Goal: Transaction & Acquisition: Purchase product/service

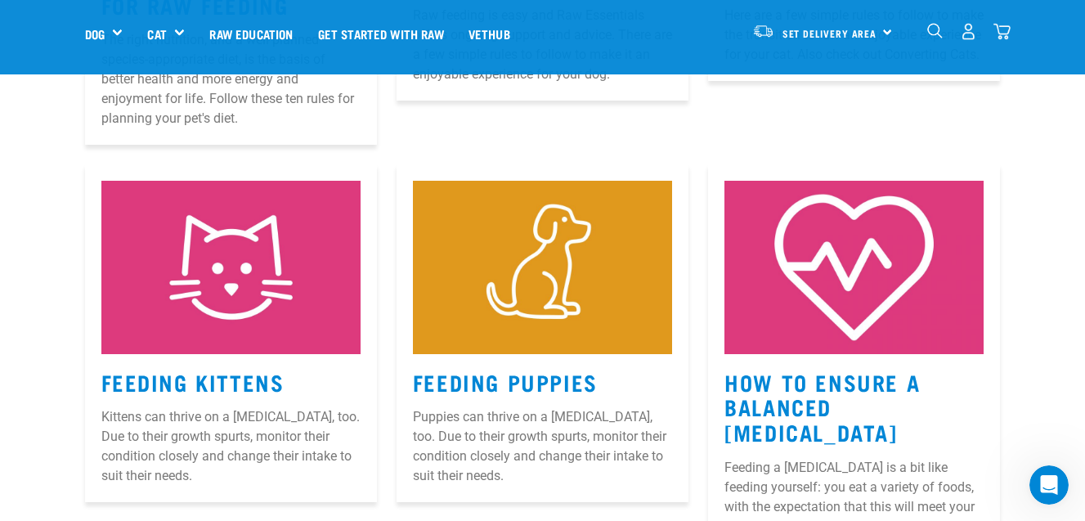
scroll to position [1077, 0]
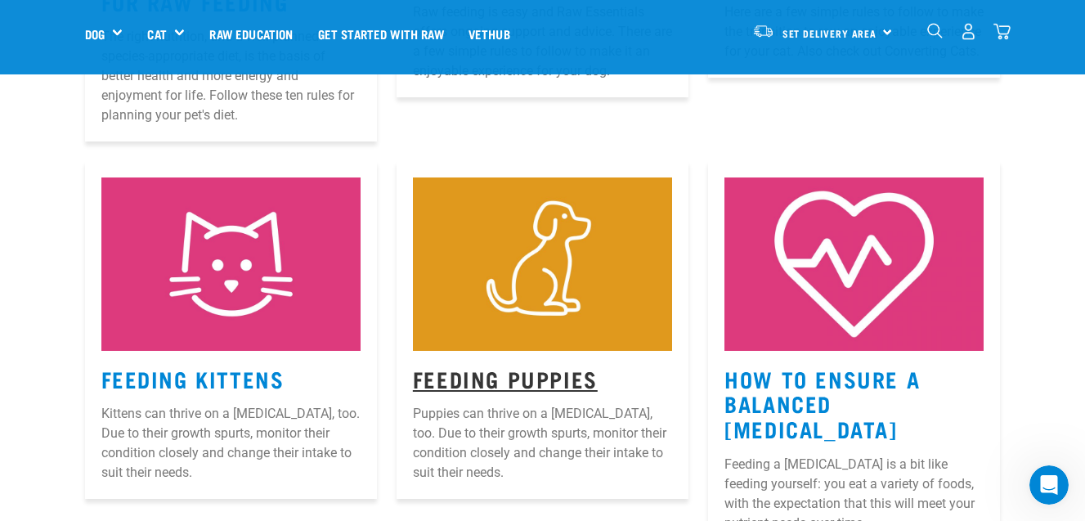
click at [483, 372] on link "Feeding Puppies" at bounding box center [505, 378] width 185 height 12
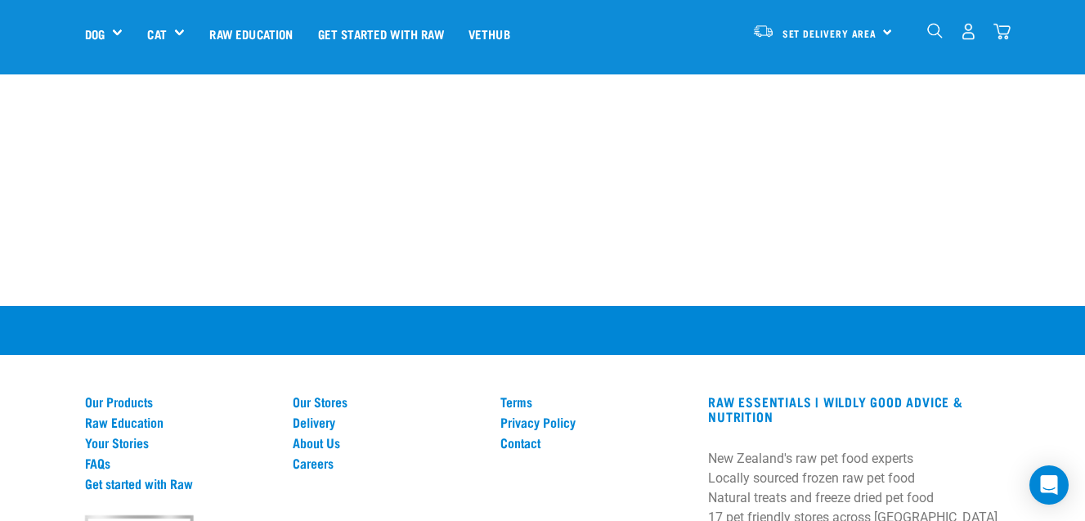
scroll to position [3598, 0]
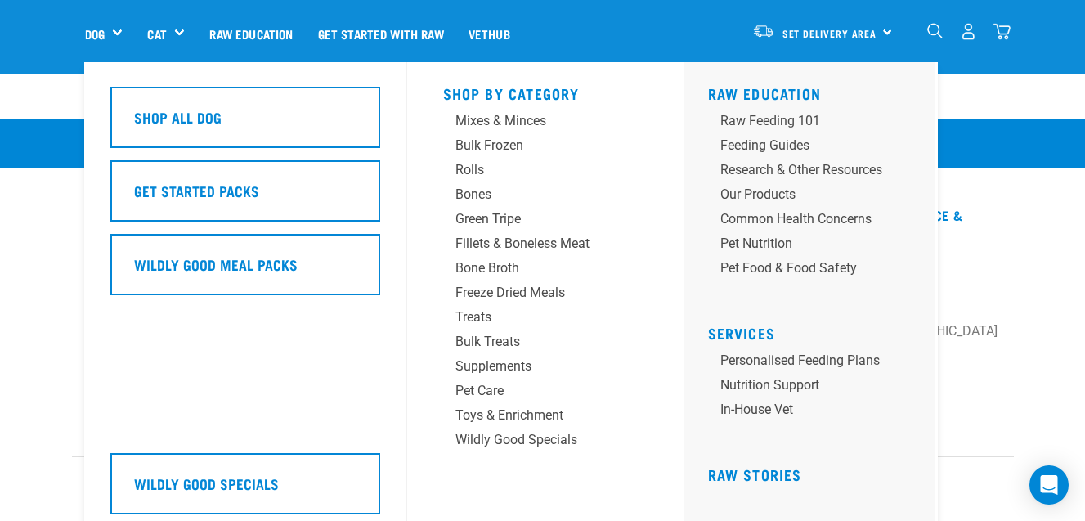
click at [115, 33] on div "Dog" at bounding box center [110, 33] width 51 height 65
click at [489, 146] on div "Bulk Frozen" at bounding box center [532, 146] width 153 height 20
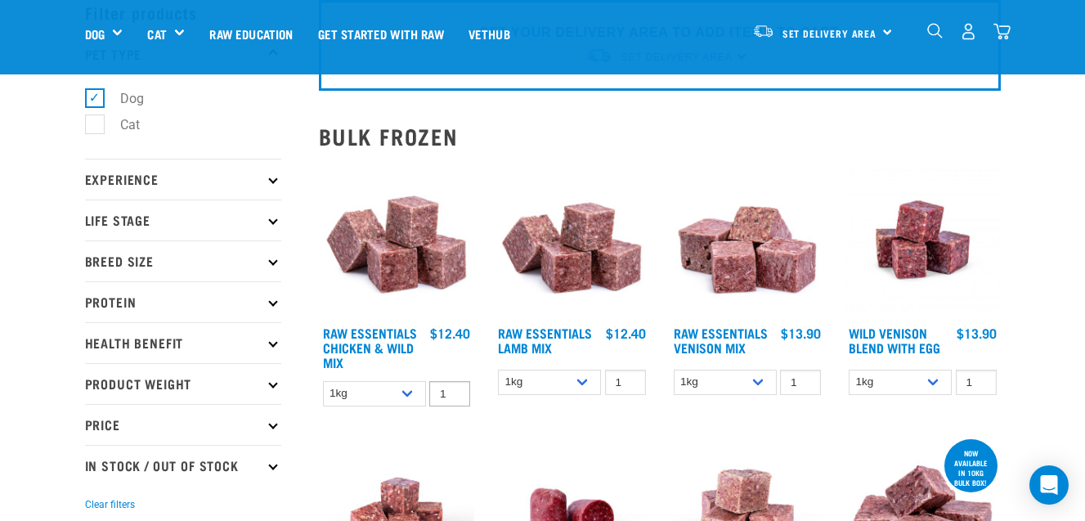
scroll to position [81, 0]
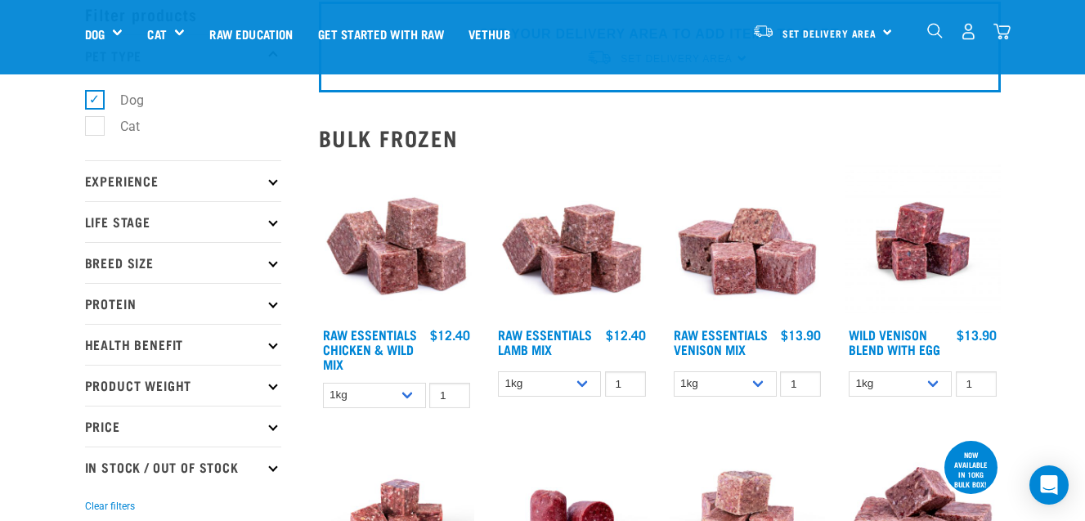
click at [269, 221] on icon at bounding box center [272, 221] width 9 height 9
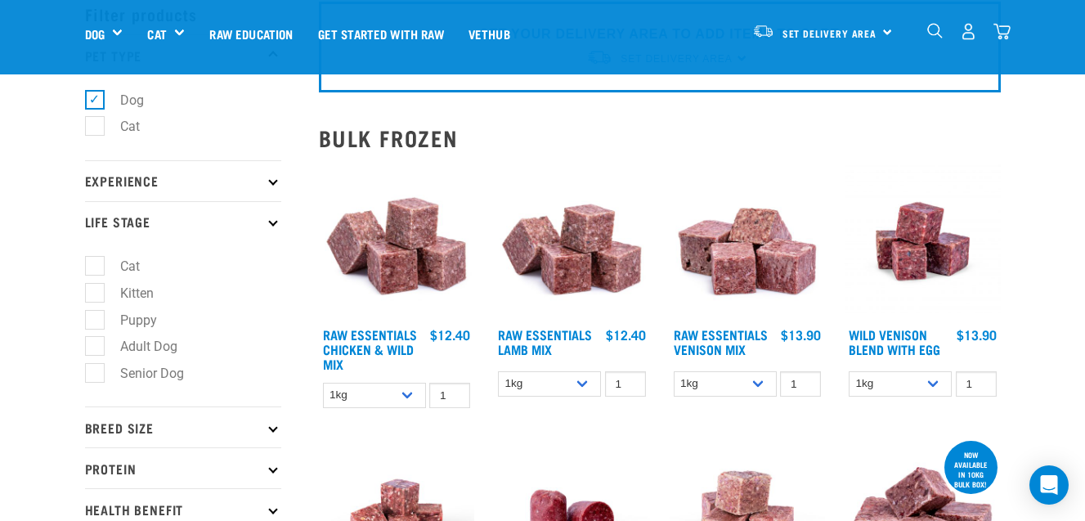
click at [97, 323] on label "Puppy" at bounding box center [129, 320] width 70 height 20
click at [96, 322] on input "Puppy" at bounding box center [90, 317] width 11 height 11
checkbox input "true"
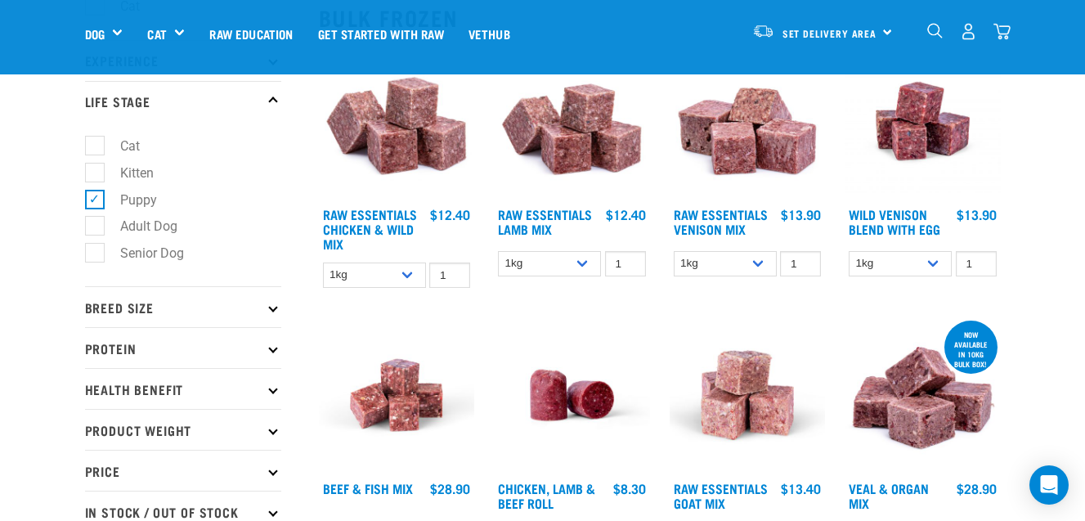
scroll to position [206, 0]
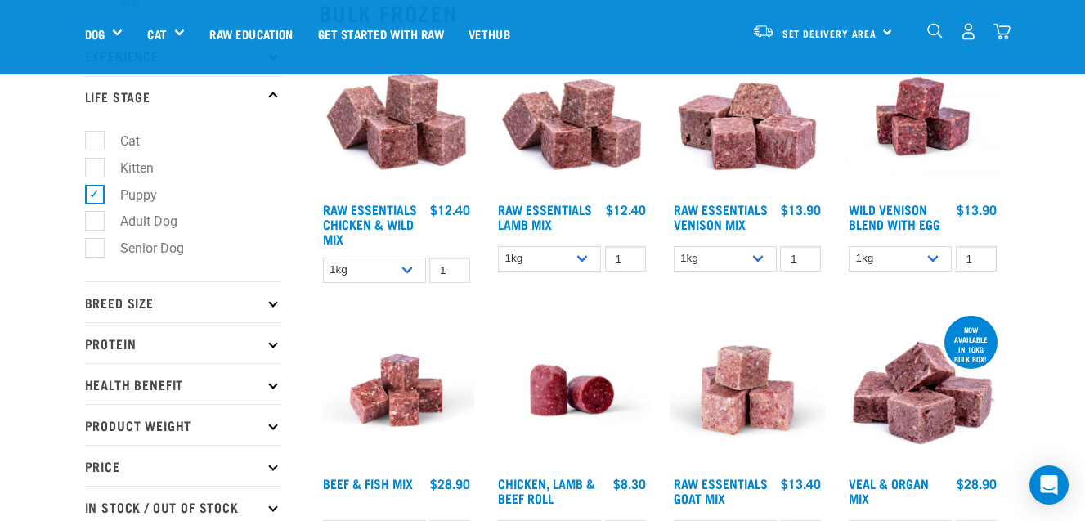
click at [269, 308] on p "Breed Size" at bounding box center [183, 301] width 196 height 41
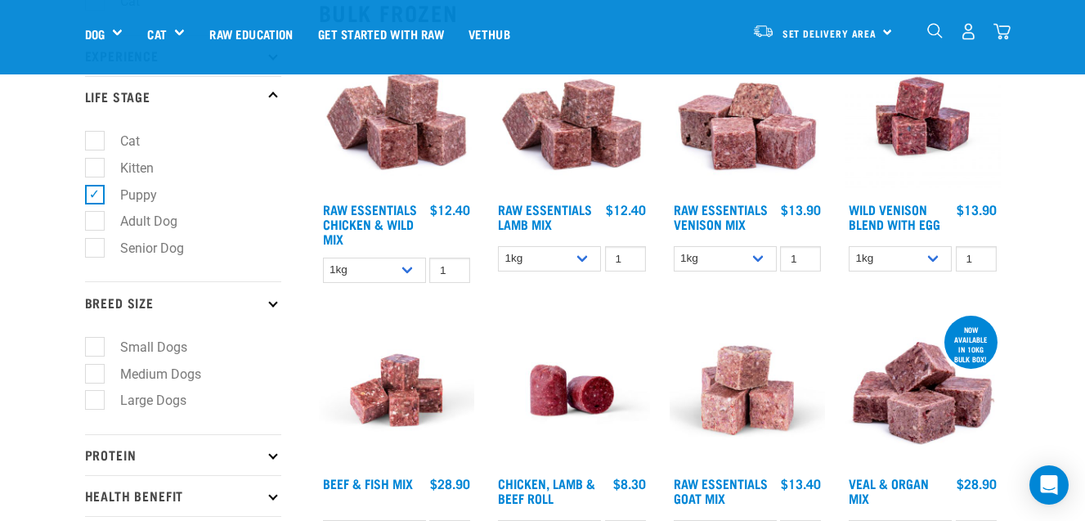
click at [94, 381] on label "Medium Dogs" at bounding box center [151, 374] width 114 height 20
click at [92, 376] on input "Medium Dogs" at bounding box center [90, 371] width 11 height 11
checkbox input "true"
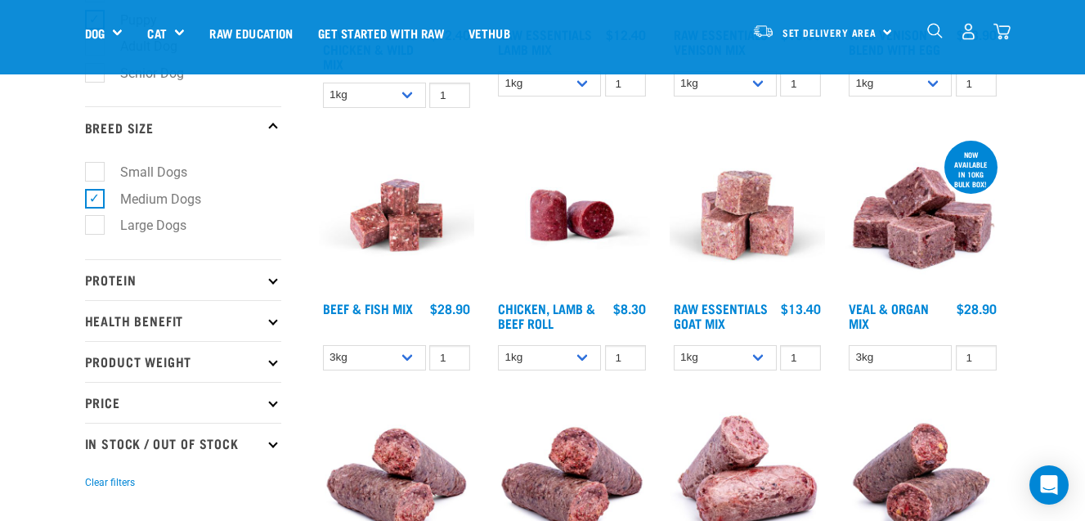
scroll to position [386, 0]
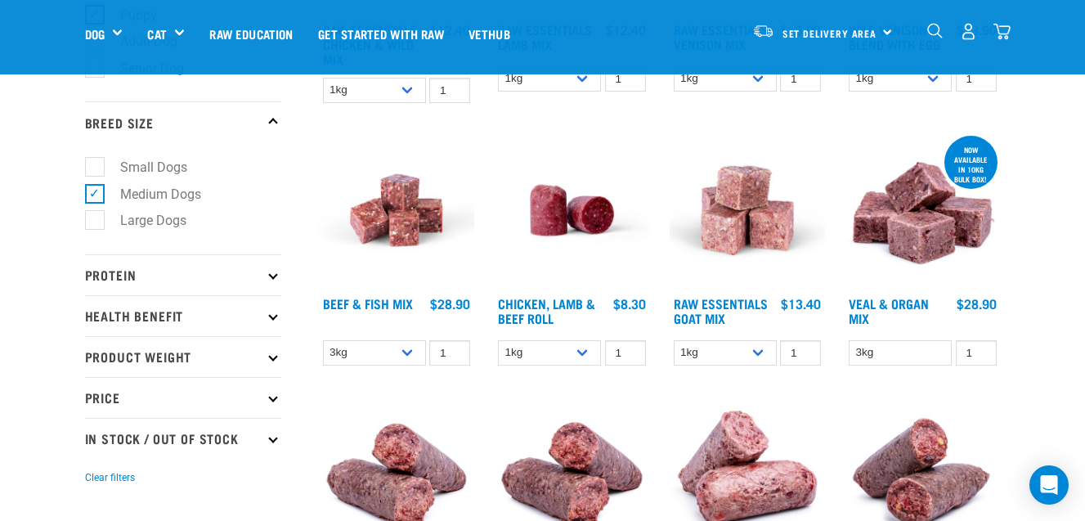
click at [271, 279] on icon at bounding box center [272, 274] width 9 height 9
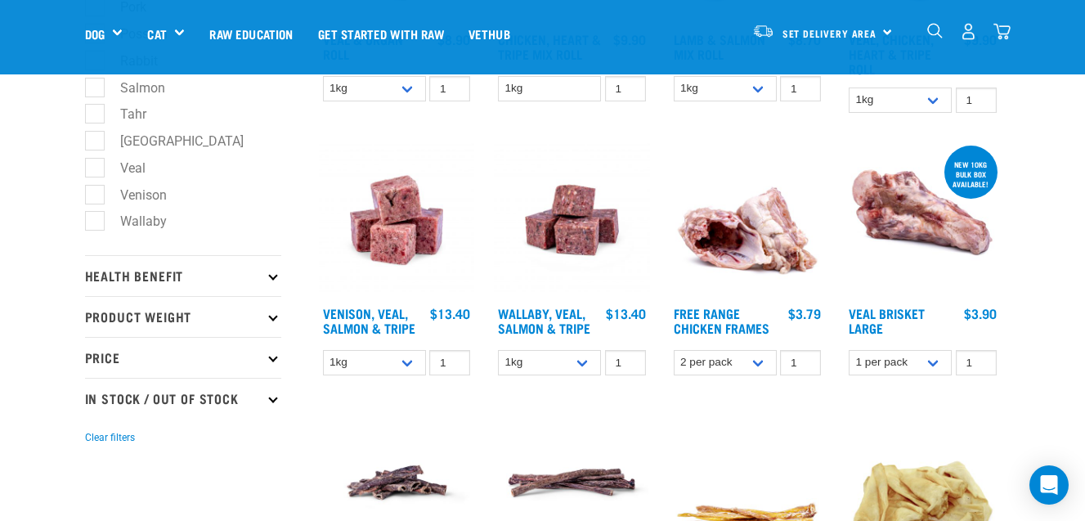
scroll to position [914, 0]
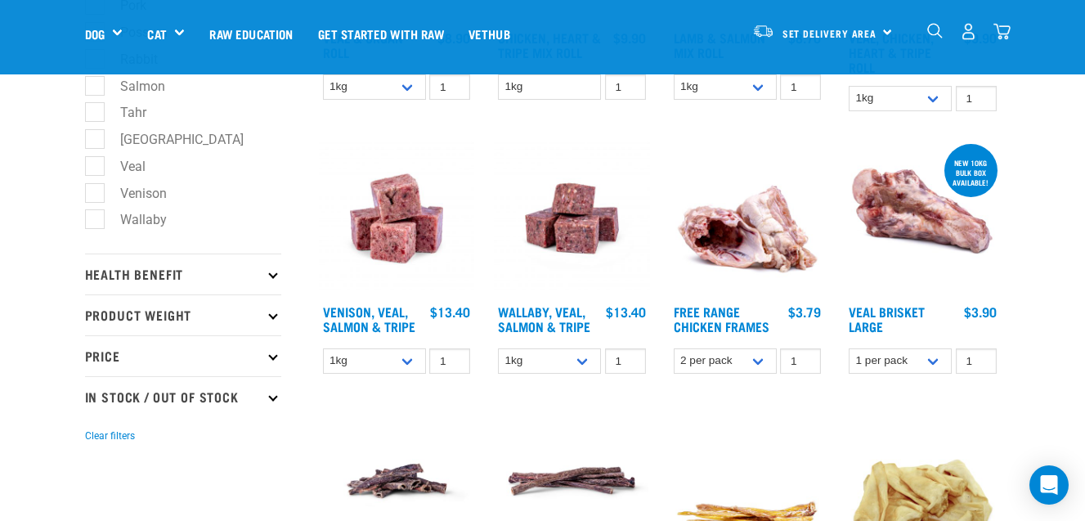
click at [271, 279] on p "Health Benefit" at bounding box center [183, 274] width 196 height 41
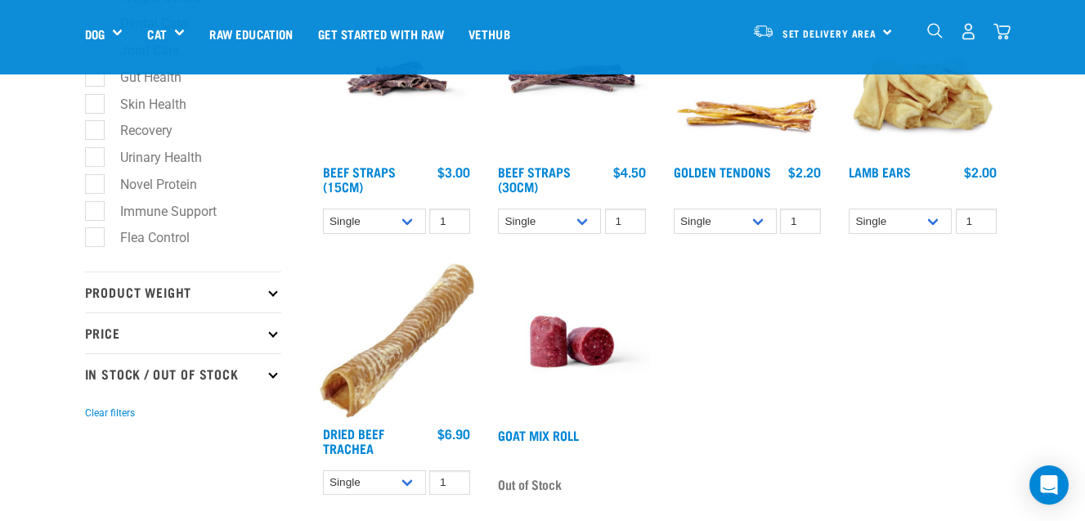
scroll to position [1322, 0]
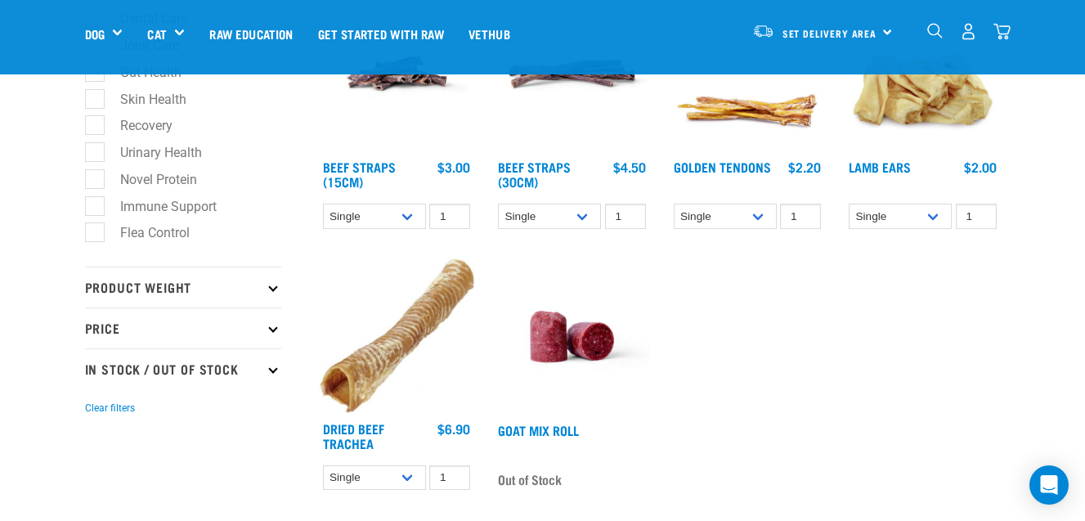
click at [268, 348] on p "Price" at bounding box center [183, 328] width 196 height 41
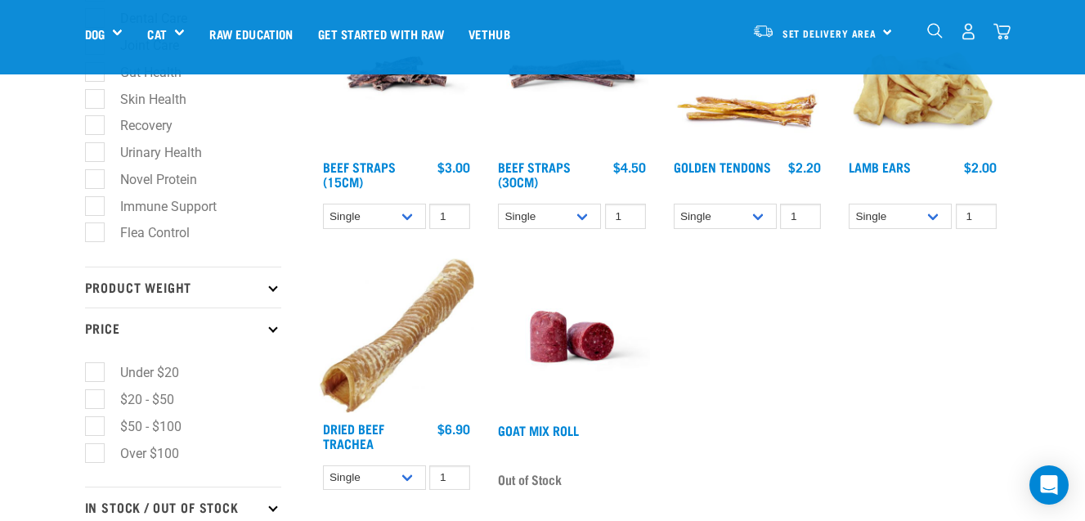
click at [268, 348] on p "Price" at bounding box center [183, 328] width 196 height 41
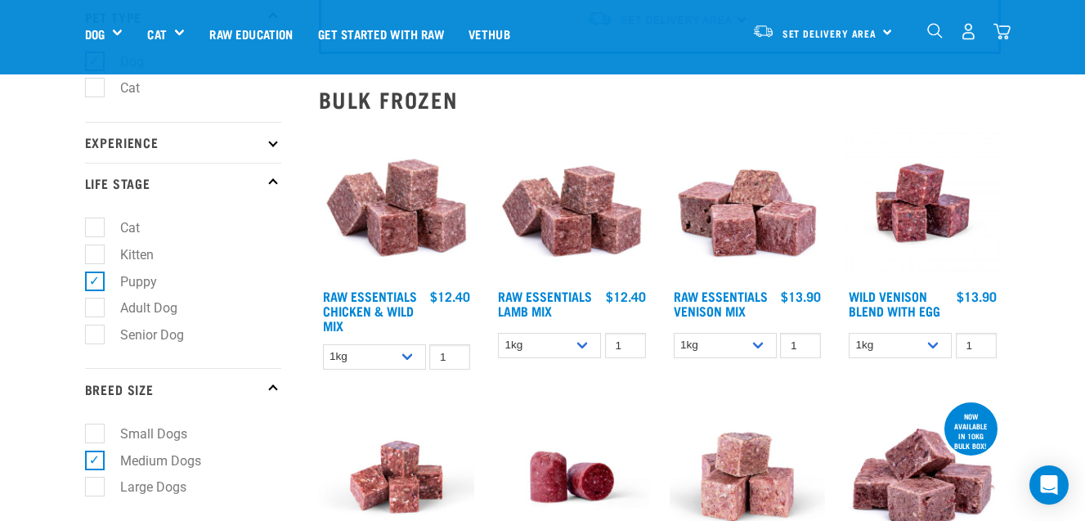
scroll to position [119, 0]
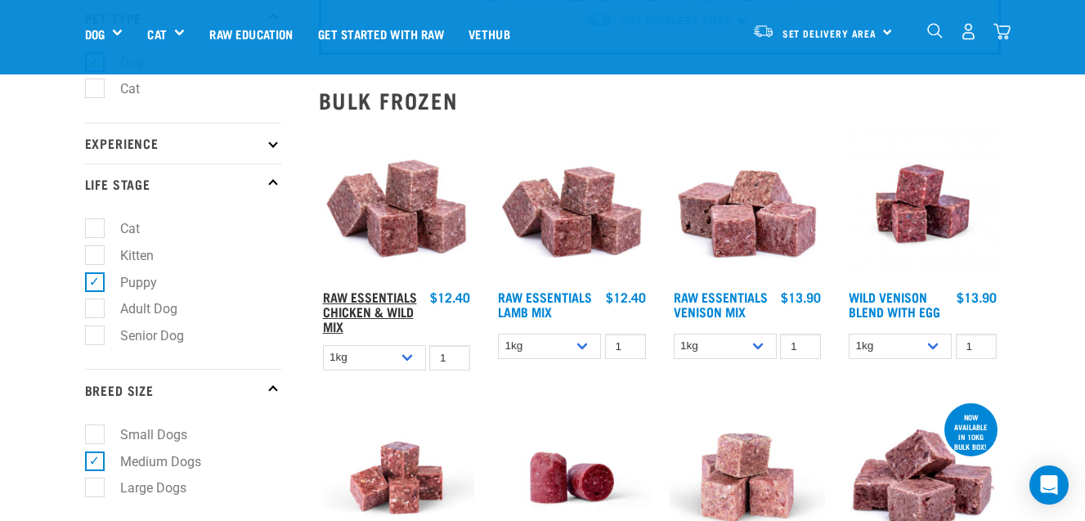
click at [346, 302] on link "Raw Essentials Chicken & Wild Mix" at bounding box center [370, 311] width 94 height 37
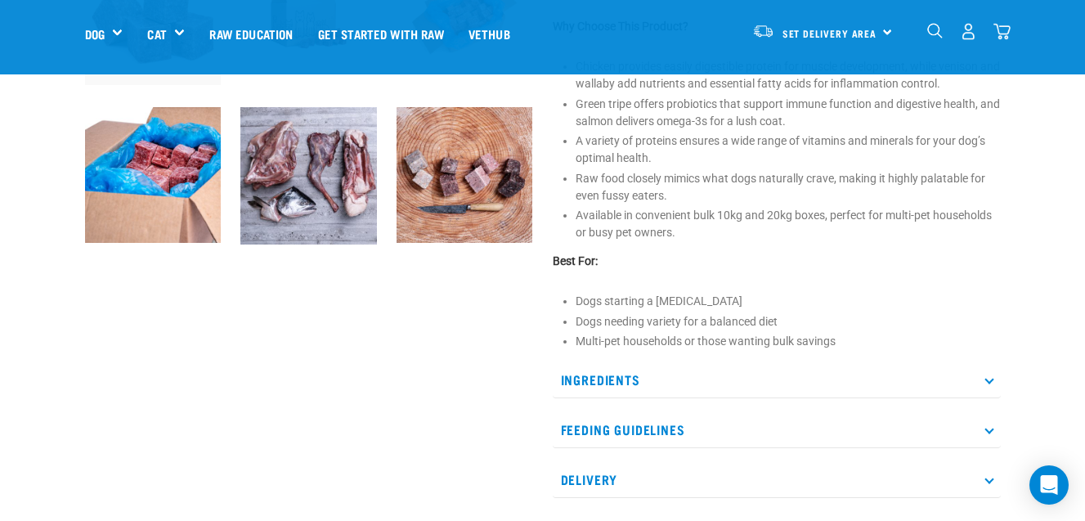
scroll to position [637, 0]
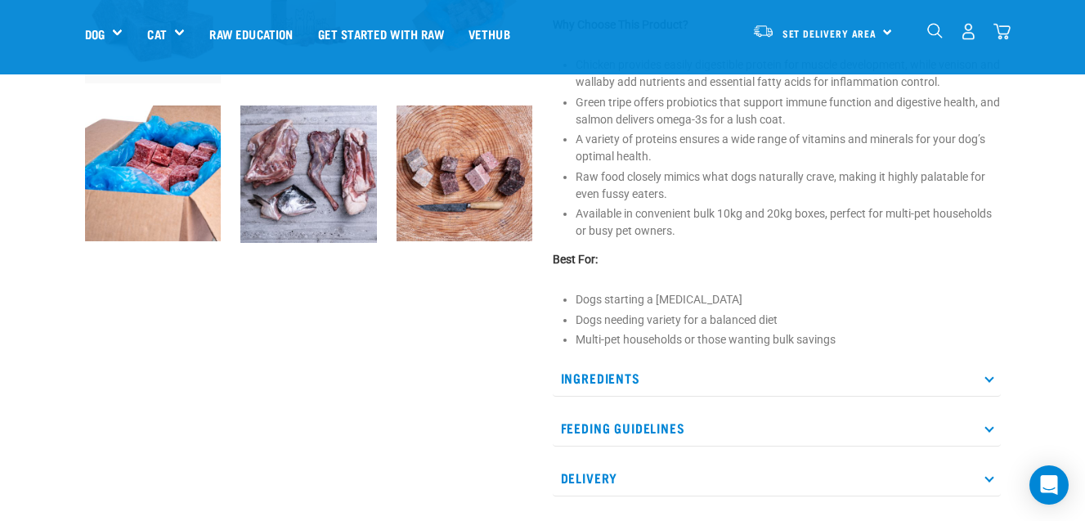
click at [991, 428] on icon at bounding box center [989, 428] width 9 height 9
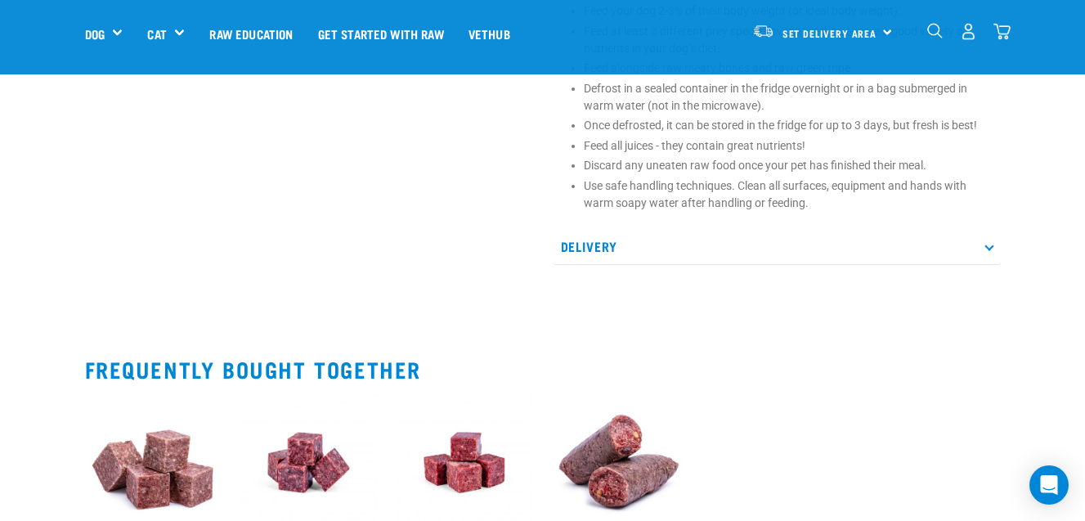
scroll to position [1112, 0]
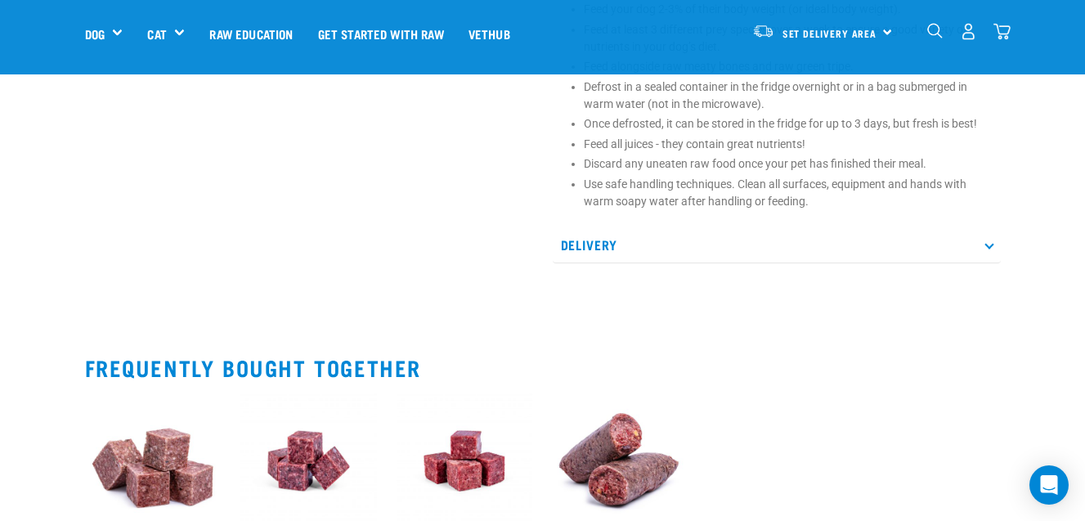
click at [990, 244] on icon at bounding box center [989, 244] width 9 height 9
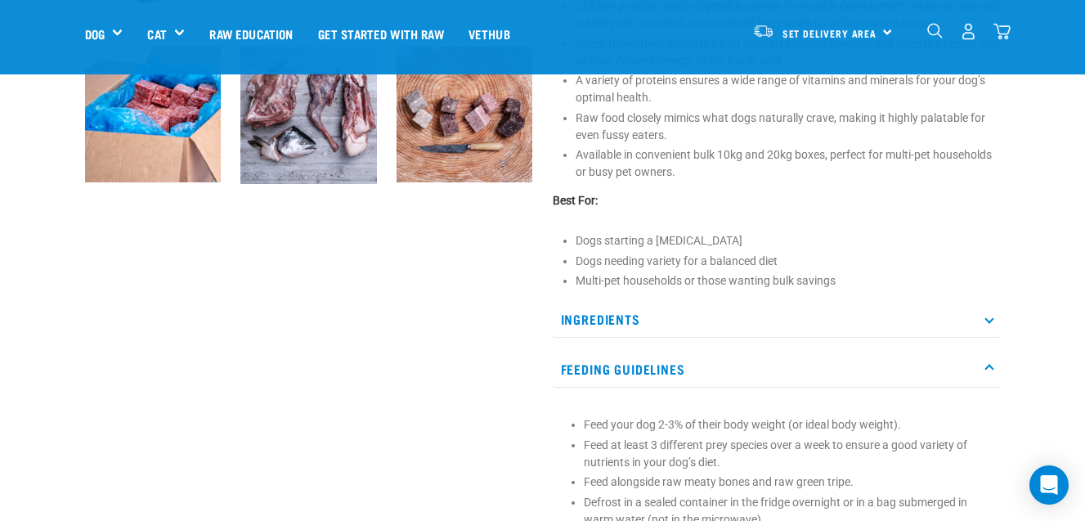
scroll to position [705, 0]
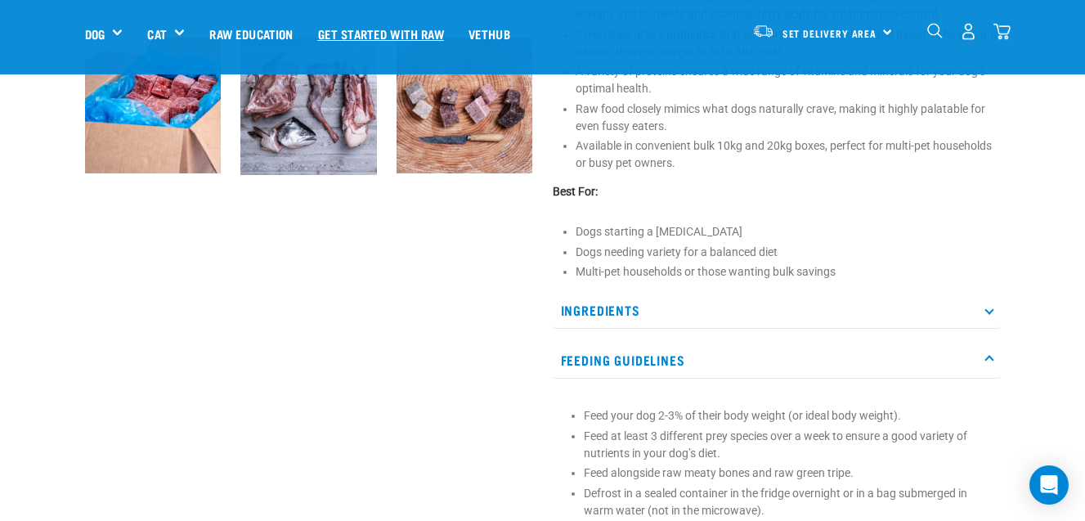
click at [396, 26] on link "Get started with Raw" at bounding box center [381, 33] width 151 height 65
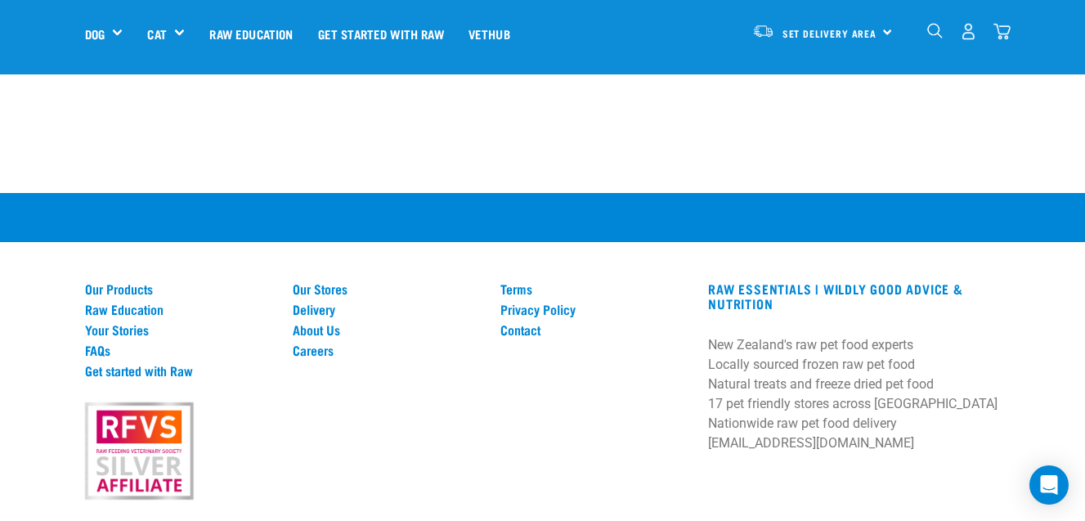
scroll to position [2360, 0]
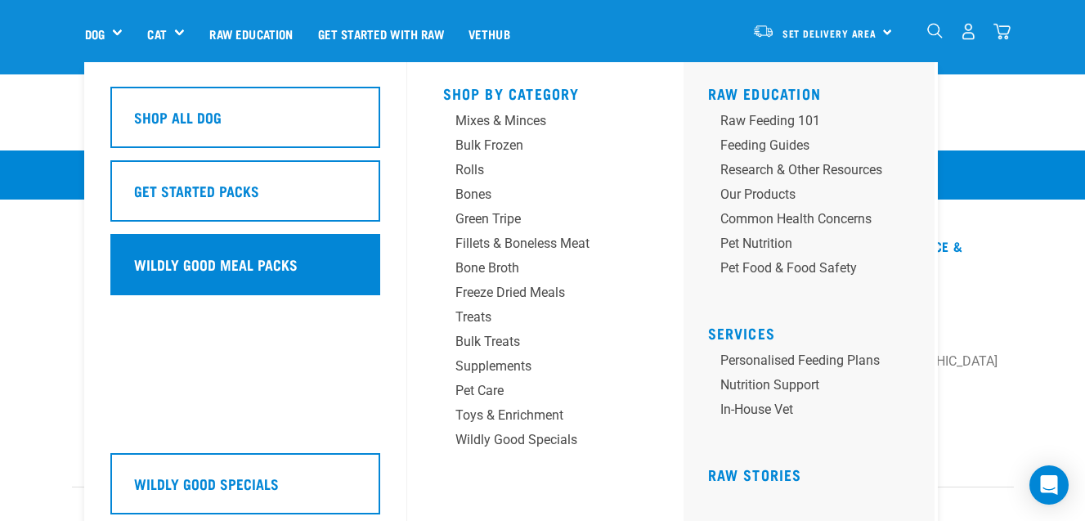
click at [160, 268] on h5 "Wildly Good Meal Packs" at bounding box center [216, 264] width 164 height 21
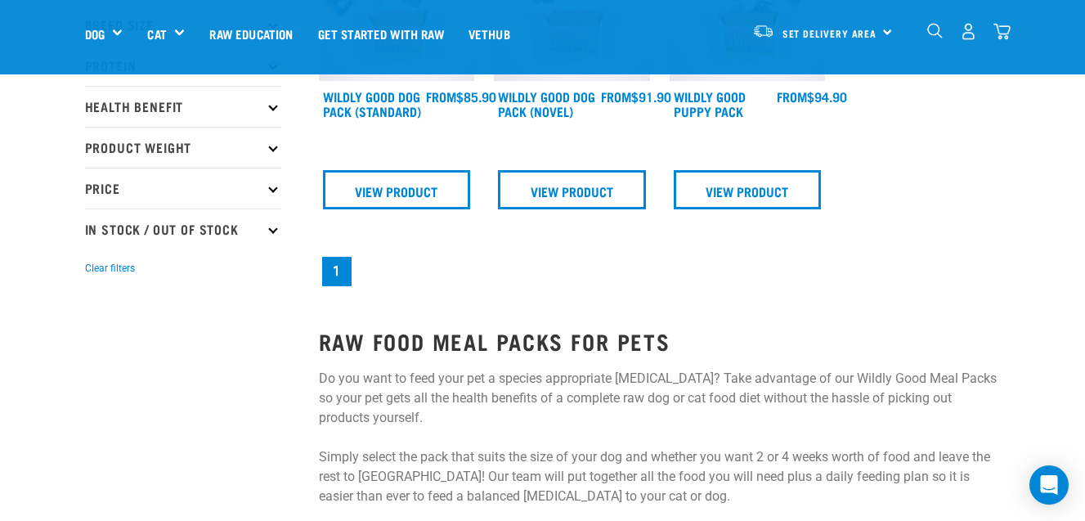
scroll to position [321, 0]
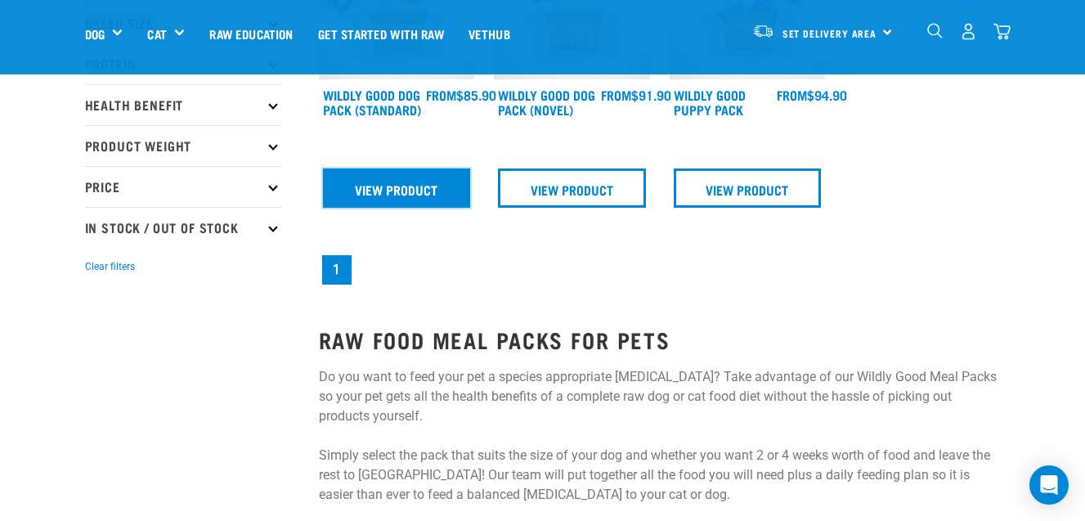
click at [368, 185] on link "View Product" at bounding box center [397, 187] width 148 height 39
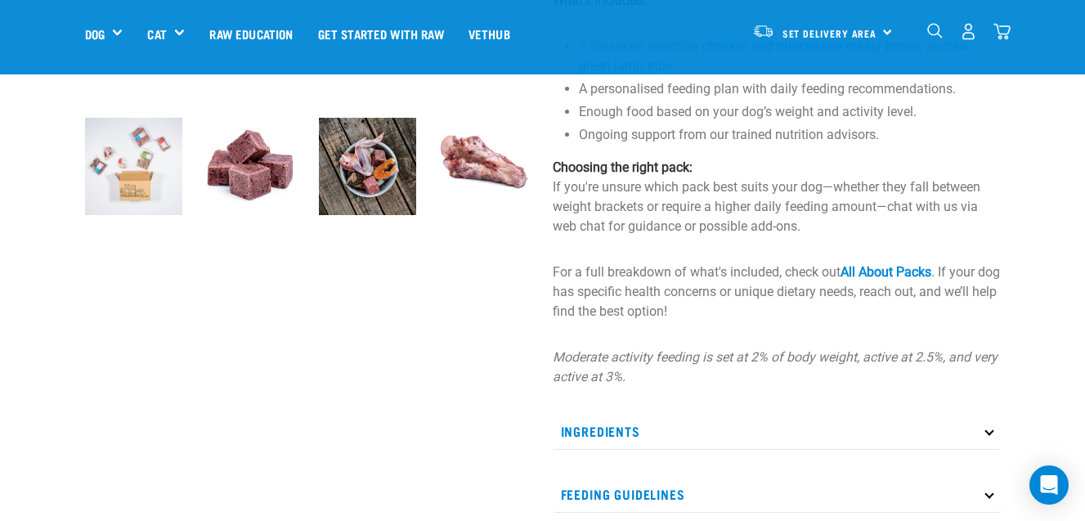
scroll to position [491, 0]
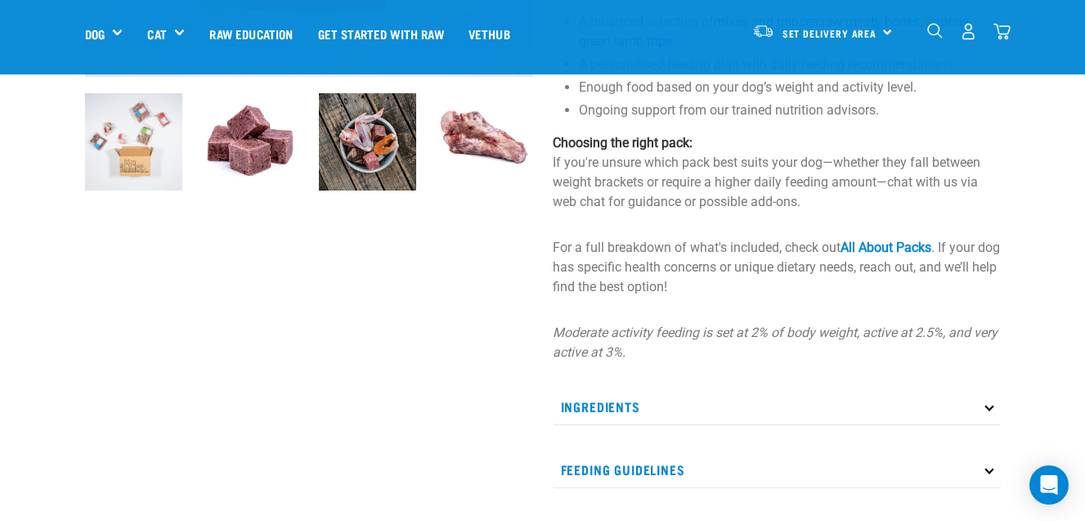
click at [988, 407] on icon at bounding box center [989, 406] width 9 height 9
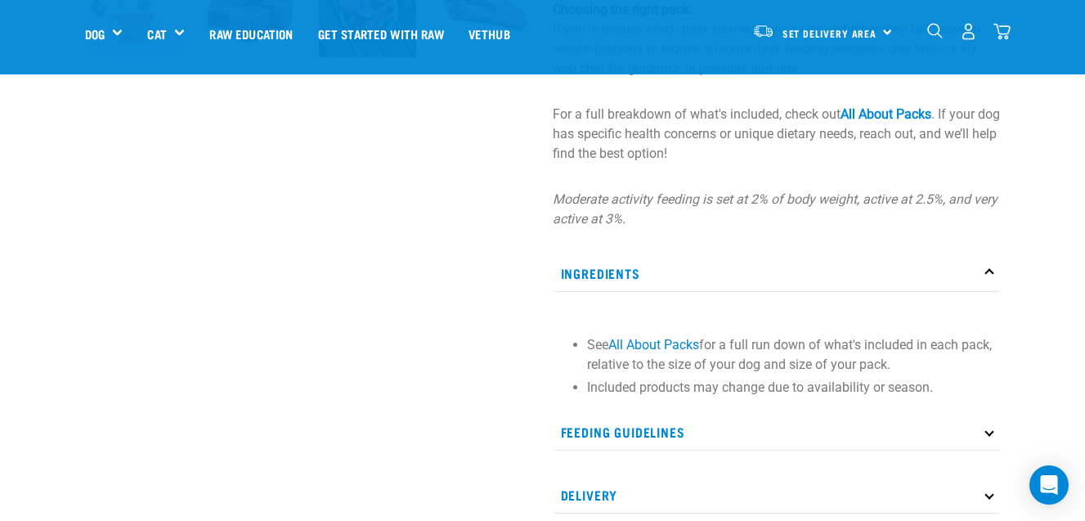
scroll to position [631, 0]
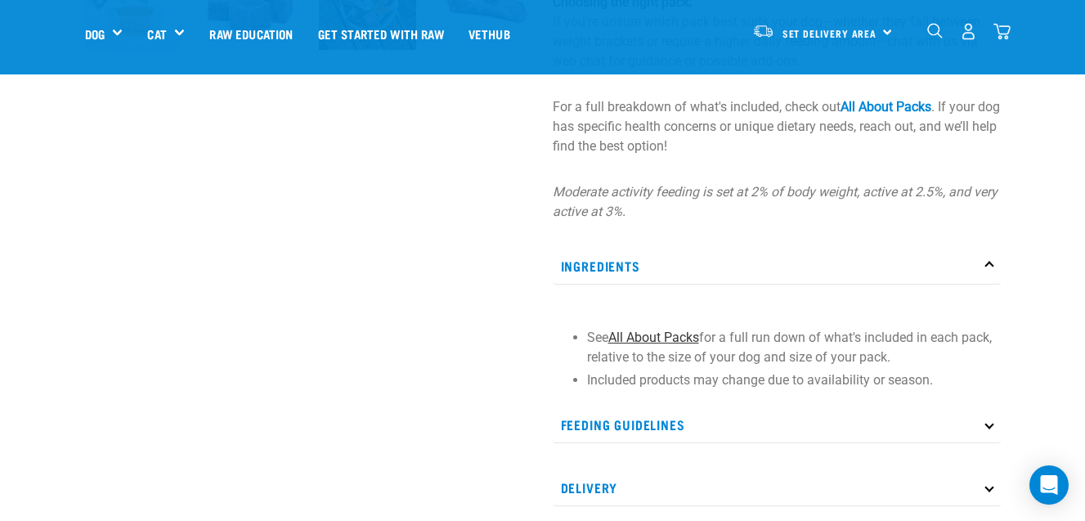
click at [622, 334] on link "All About Packs" at bounding box center [654, 338] width 91 height 16
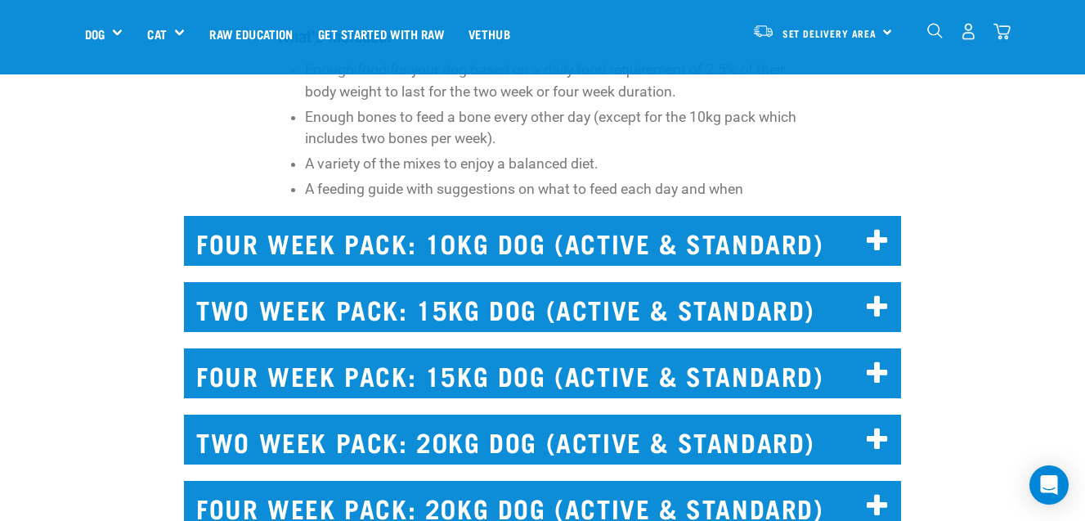
scroll to position [4777, 0]
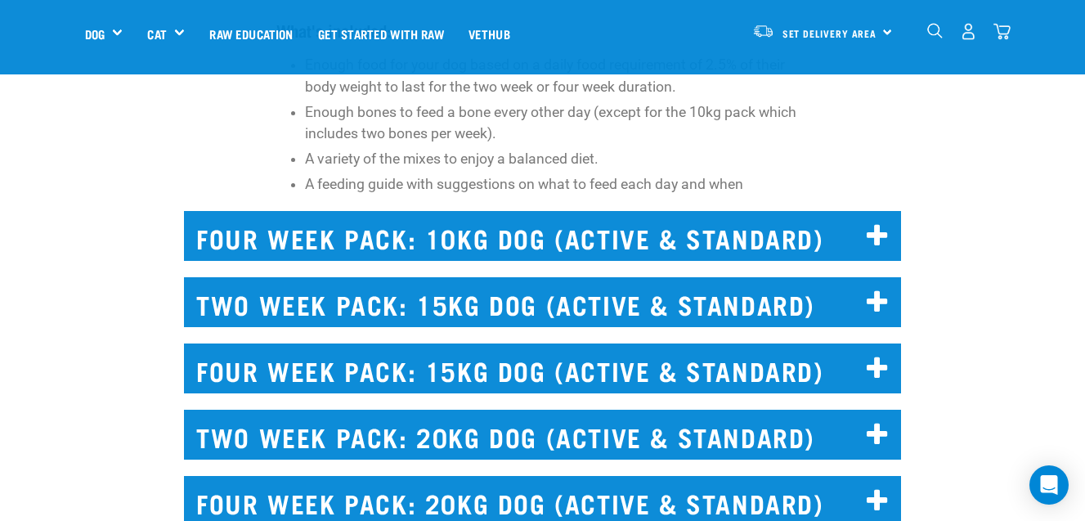
click at [877, 306] on icon at bounding box center [878, 303] width 22 height 26
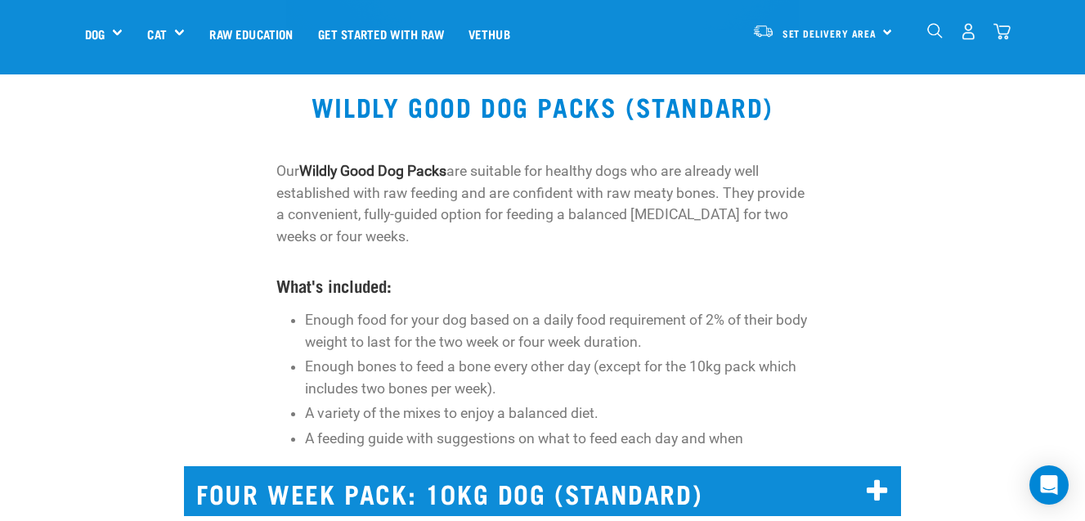
scroll to position [3264, 0]
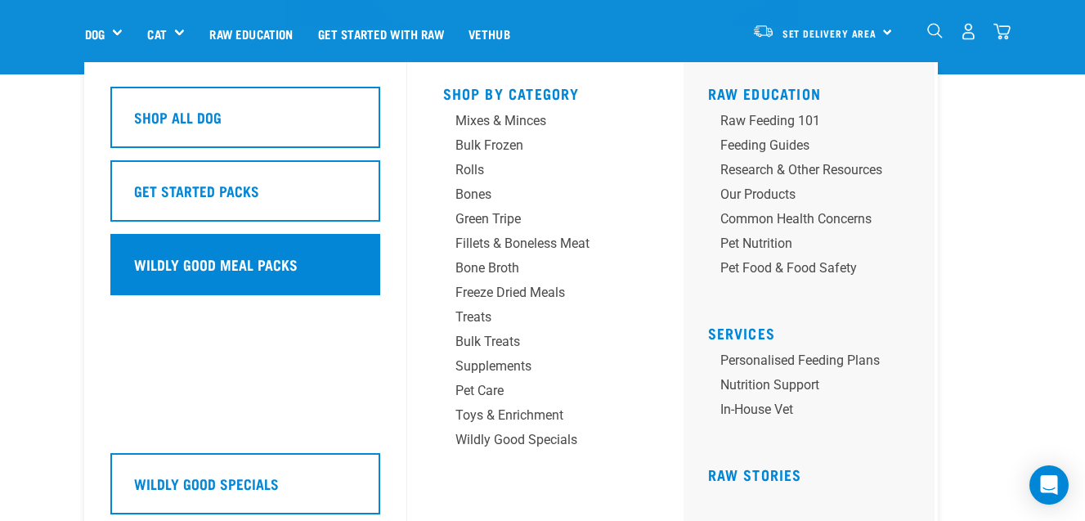
click at [163, 258] on h5 "Wildly Good Meal Packs" at bounding box center [216, 264] width 164 height 21
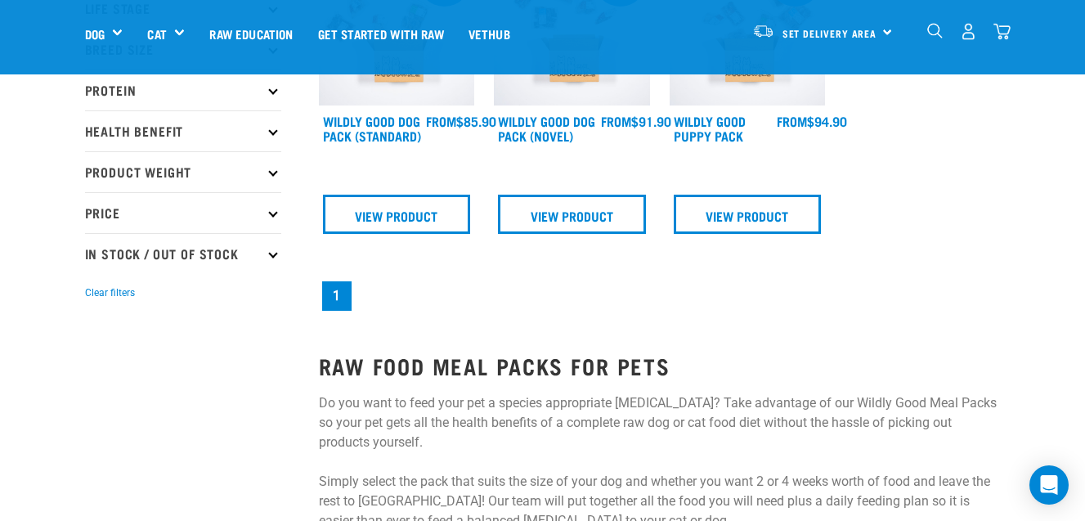
scroll to position [312, 0]
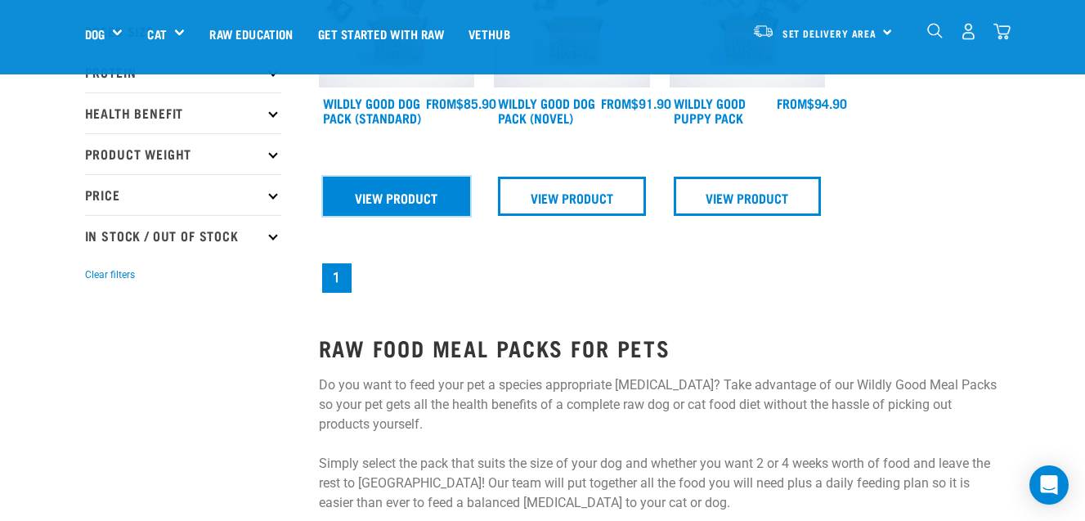
click at [419, 201] on link "View Product" at bounding box center [397, 196] width 148 height 39
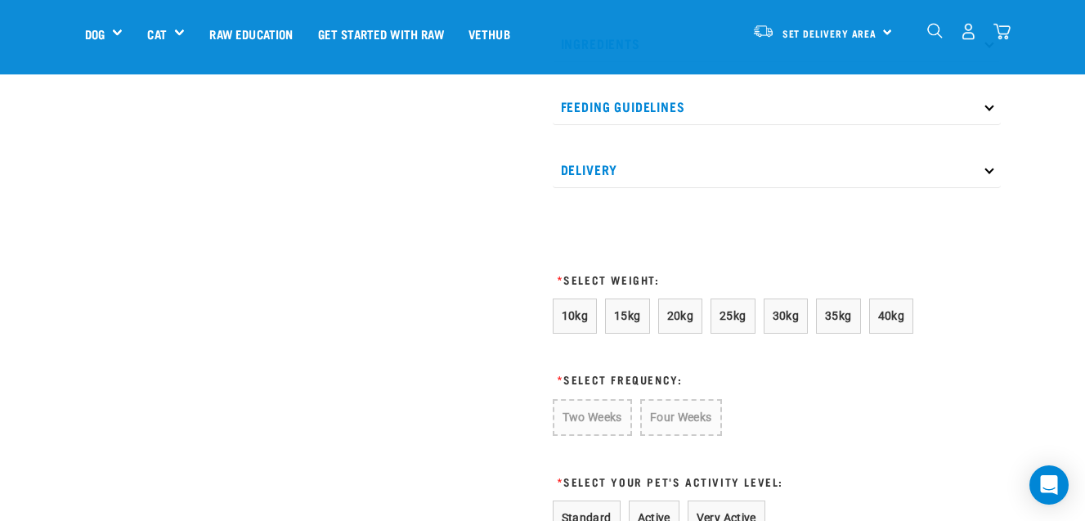
scroll to position [855, 0]
click at [628, 307] on button "15kg" at bounding box center [627, 315] width 45 height 35
click at [586, 421] on button "Two Weeks" at bounding box center [592, 415] width 78 height 35
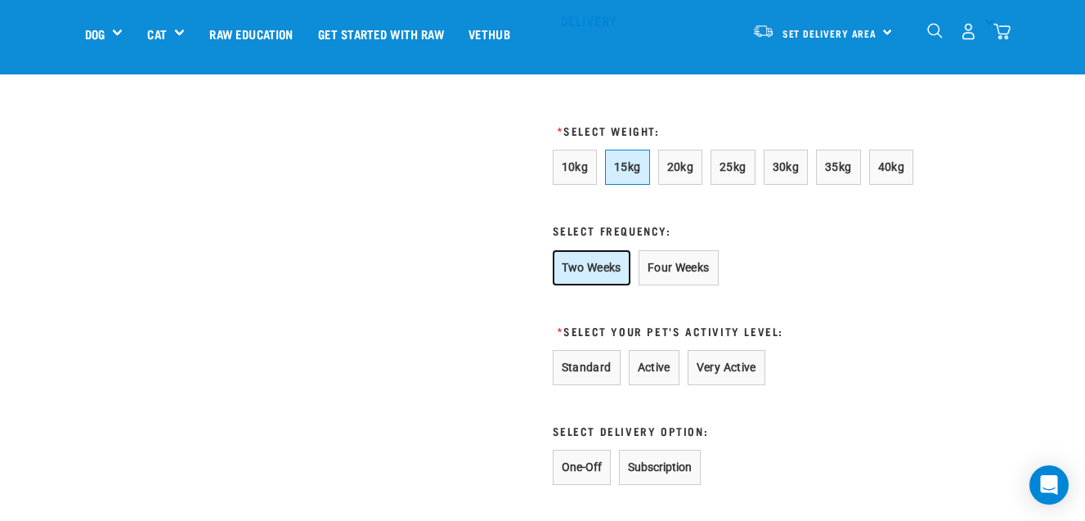
scroll to position [1010, 0]
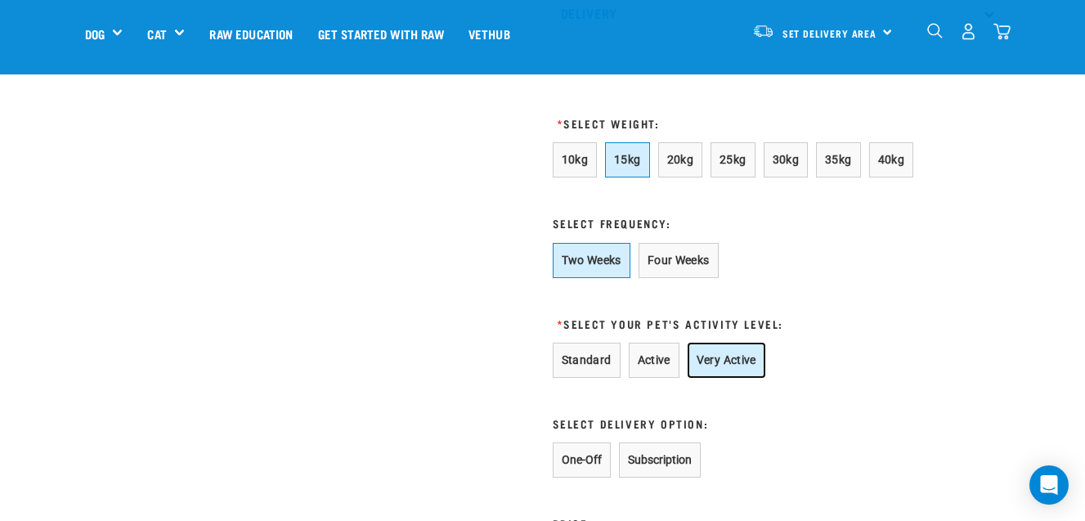
click at [717, 352] on button "Very Active" at bounding box center [727, 360] width 78 height 35
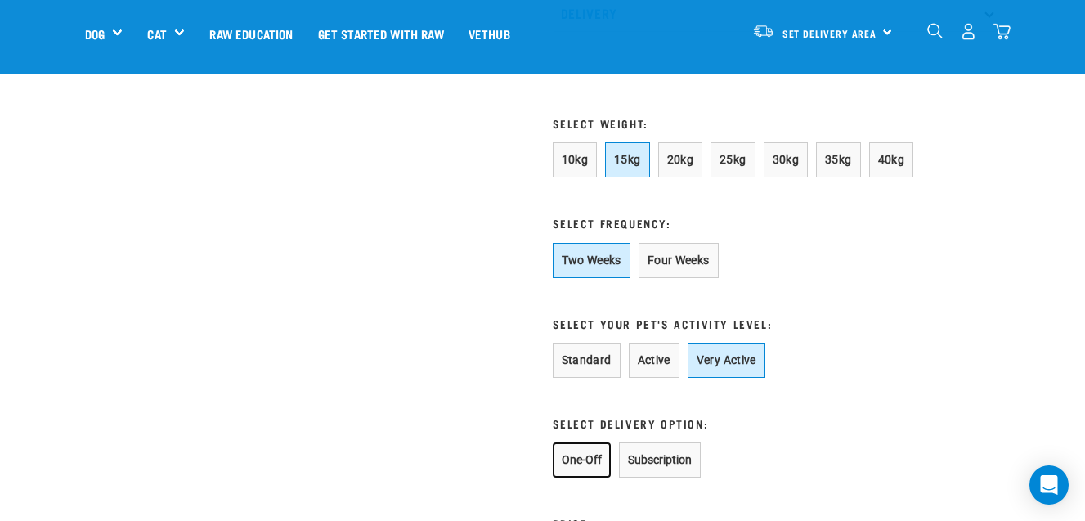
click at [582, 469] on button "One-Off" at bounding box center [582, 460] width 58 height 35
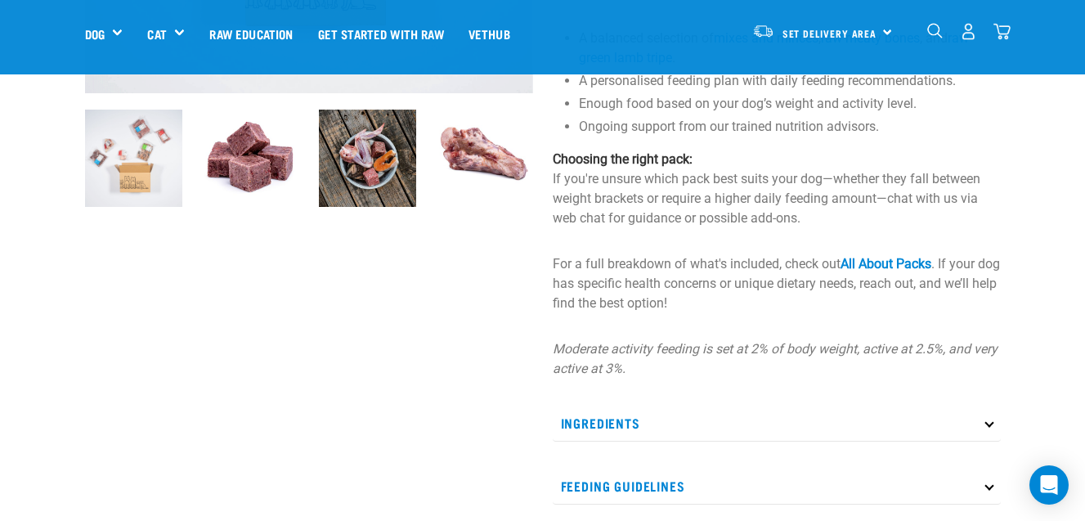
scroll to position [473, 0]
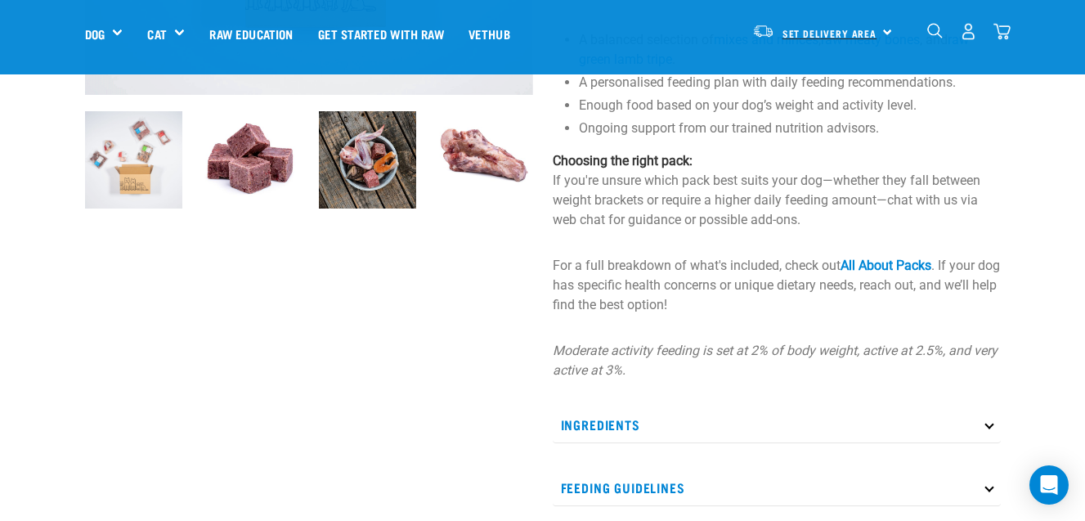
click at [851, 30] on span "Set Delivery Area" at bounding box center [830, 33] width 95 height 6
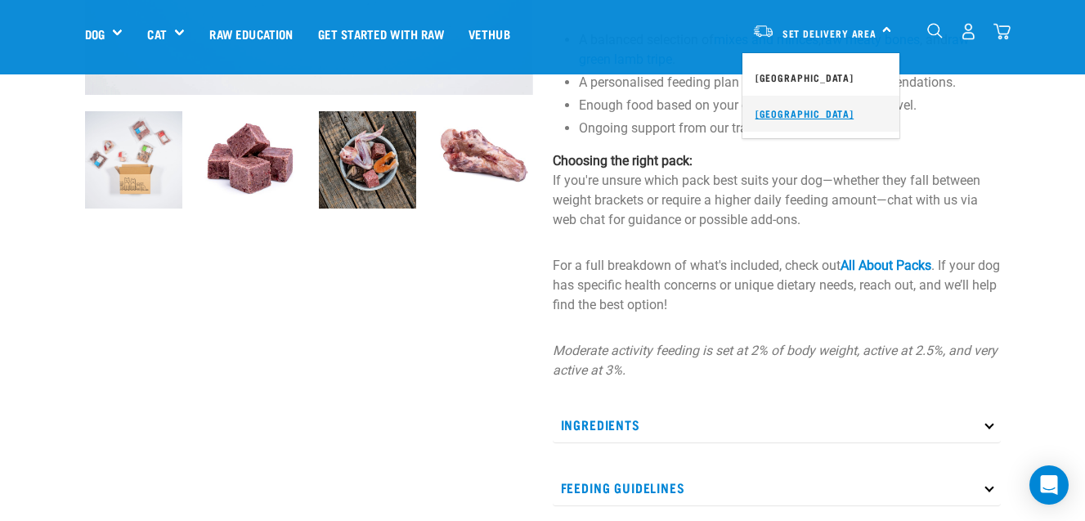
click at [805, 114] on link "[GEOGRAPHIC_DATA]" at bounding box center [821, 114] width 157 height 36
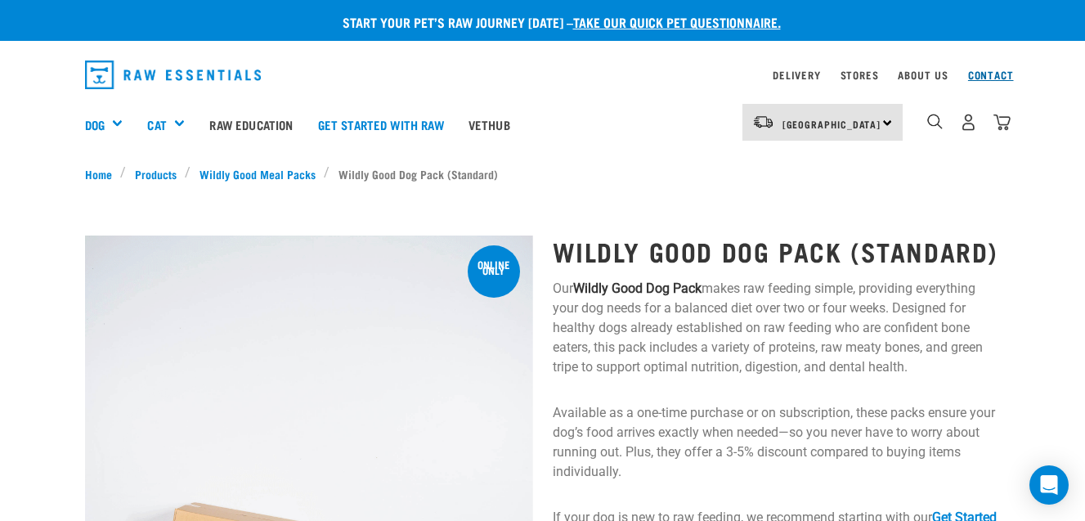
click at [987, 75] on link "Contact" at bounding box center [991, 75] width 46 height 6
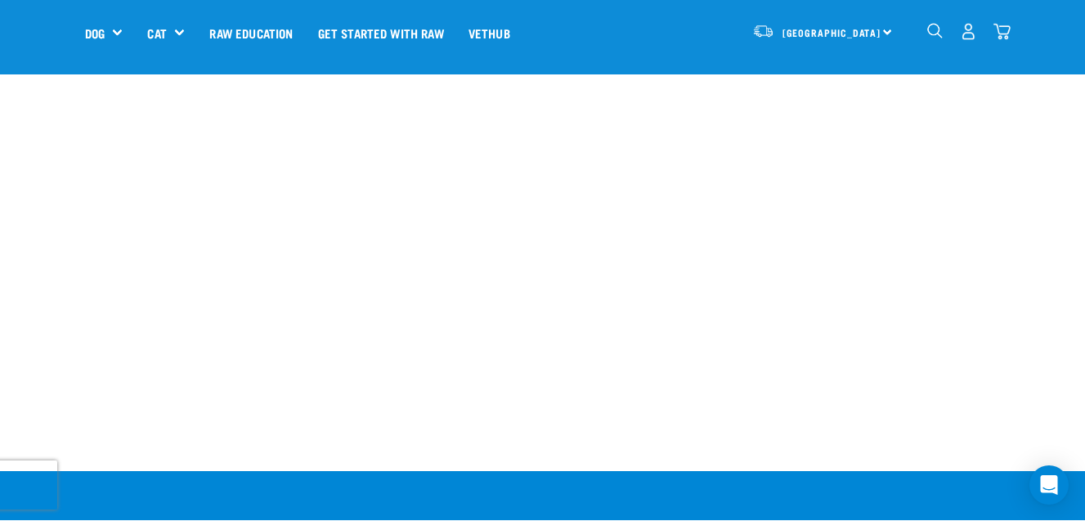
scroll to position [1130, 0]
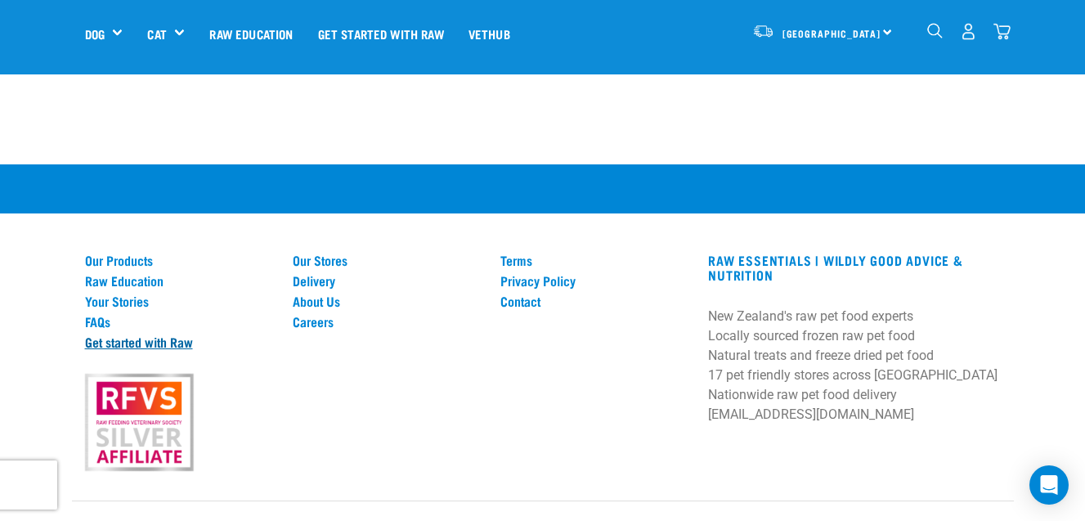
click at [99, 335] on link "Get started with Raw" at bounding box center [179, 342] width 188 height 15
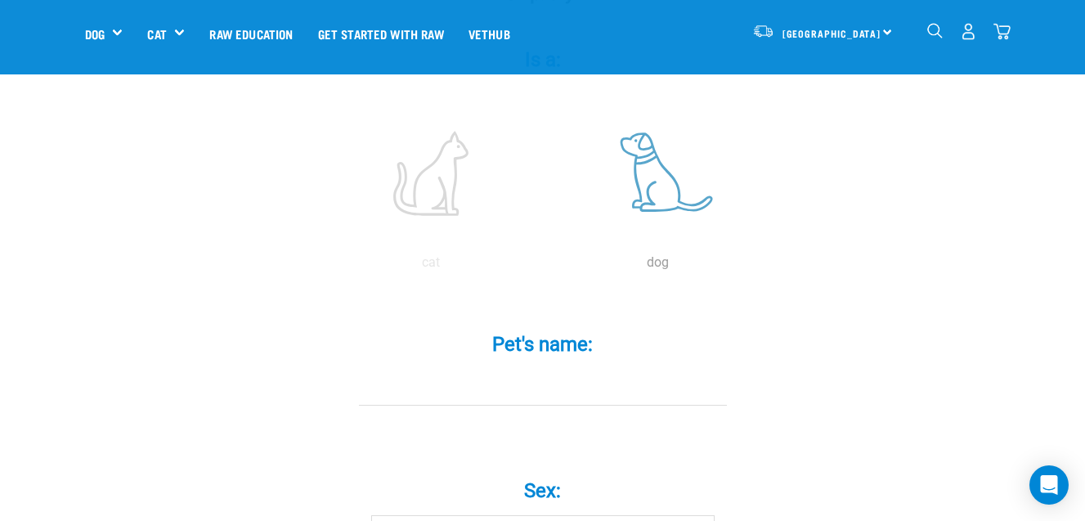
scroll to position [333, 0]
click at [662, 162] on label at bounding box center [658, 174] width 221 height 139
click at [545, 267] on input "radio" at bounding box center [545, 267] width 0 height 0
click at [465, 370] on input "Pet's name: *" at bounding box center [543, 388] width 368 height 37
type input "skye"
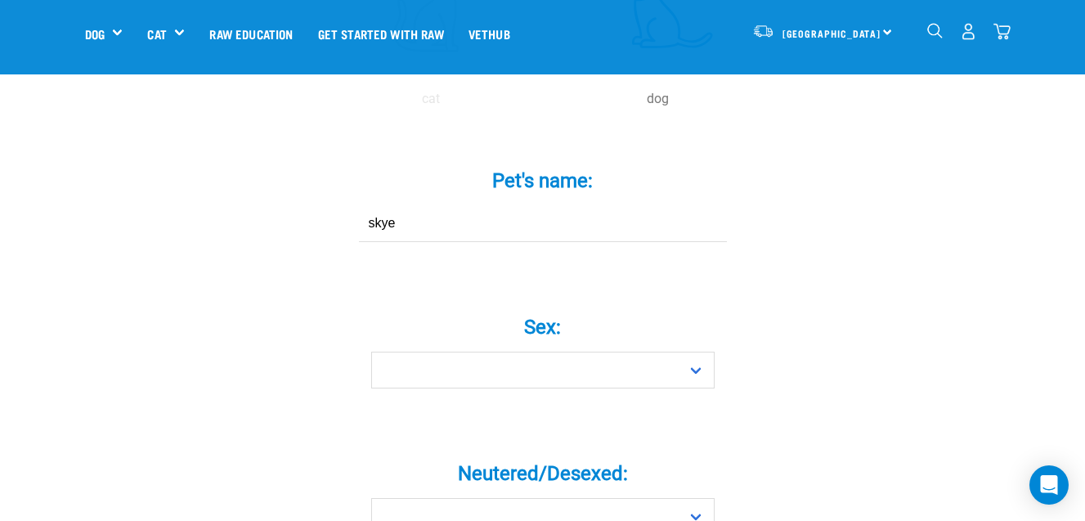
scroll to position [498, 0]
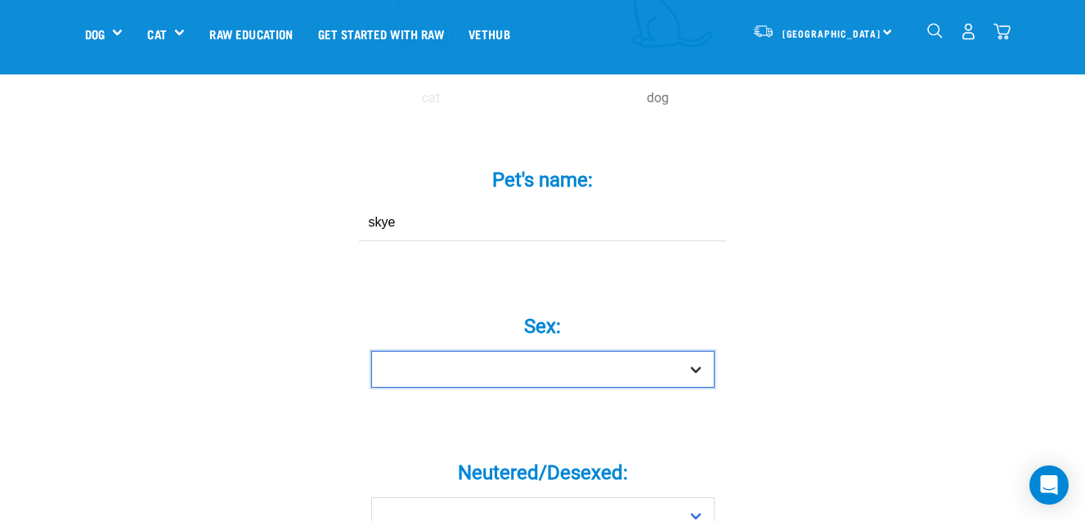
click at [694, 351] on select "Boy Girl" at bounding box center [543, 369] width 344 height 37
select select "girl"
click at [371, 351] on select "Boy Girl" at bounding box center [543, 369] width 344 height 37
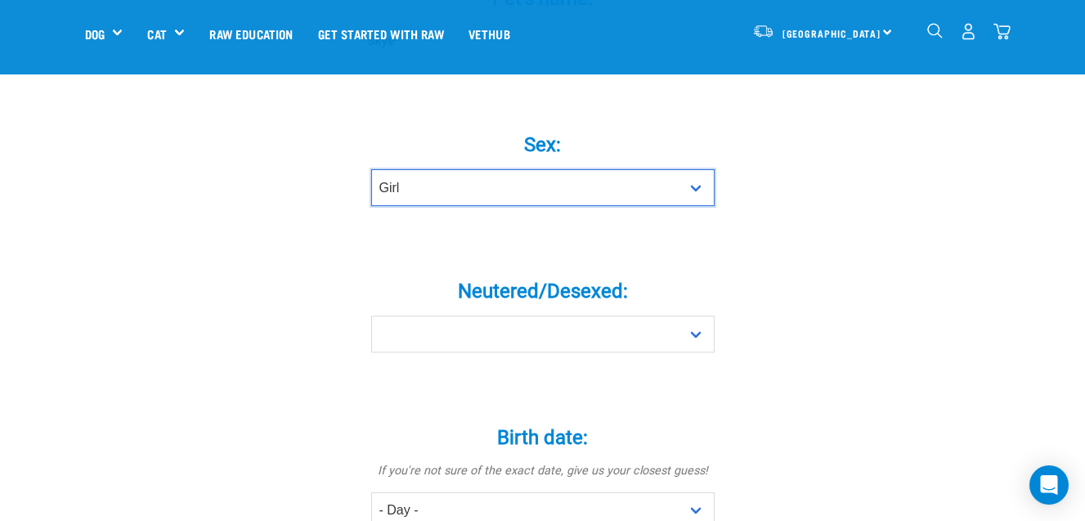
scroll to position [692, 0]
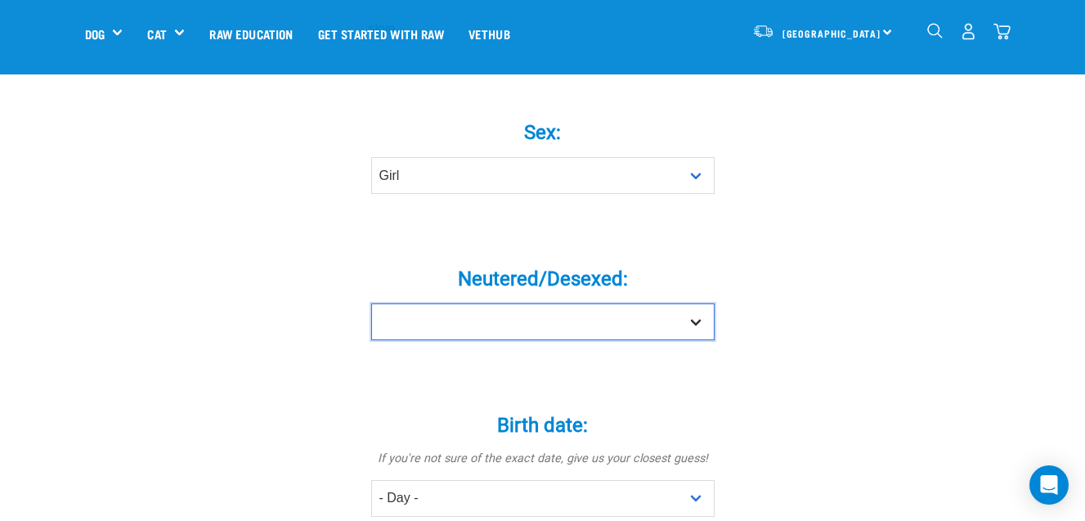
click at [699, 303] on select "Yes No" at bounding box center [543, 321] width 344 height 37
select select "no"
click at [371, 303] on select "Yes No" at bounding box center [543, 321] width 344 height 37
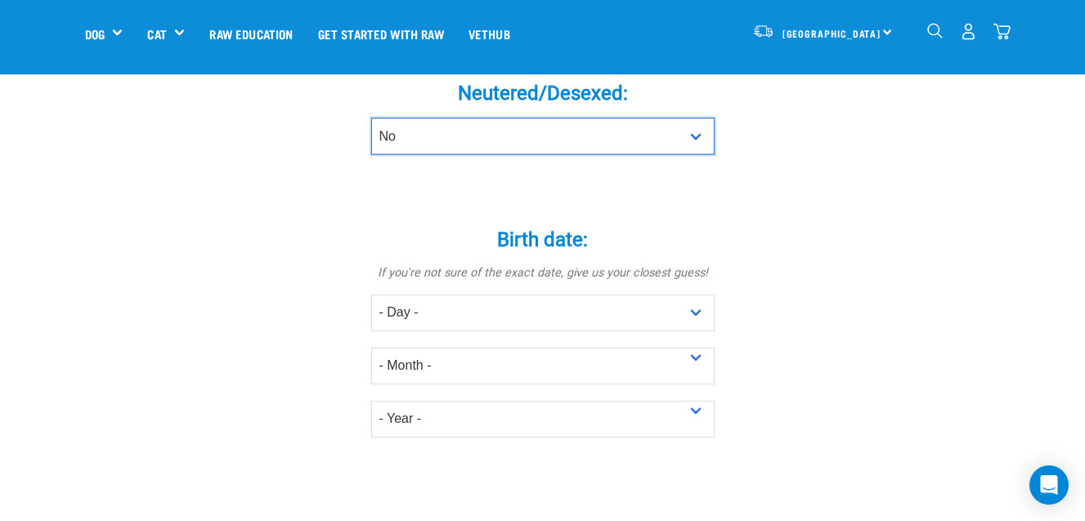
scroll to position [881, 0]
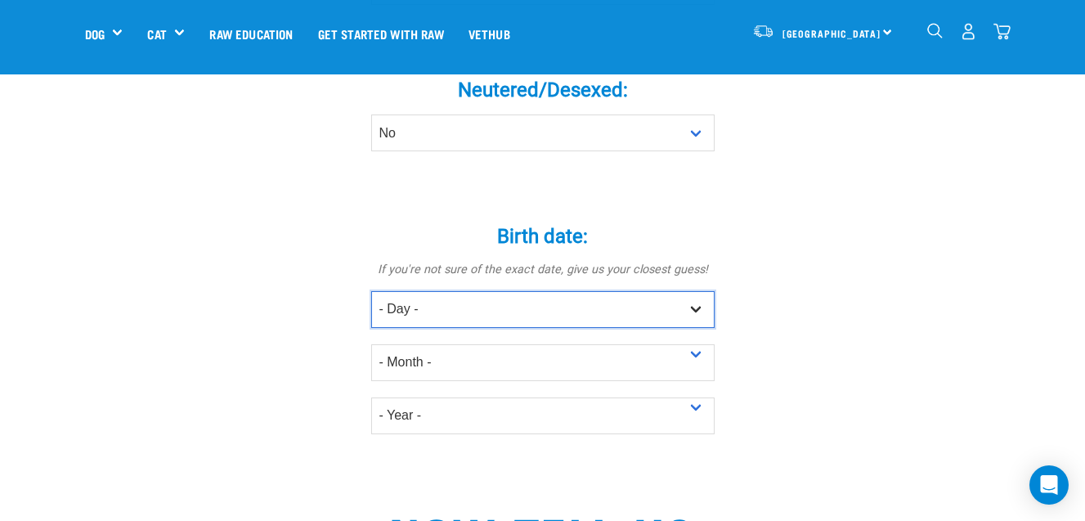
click at [699, 291] on select "- Day - 1 2 3 4 5 6 7 8 9 10 11 12 13 14 15 16 17 18 19 20 21 22 23 24 25 26 27" at bounding box center [543, 309] width 344 height 37
select select "16"
click at [371, 291] on select "- Day - 1 2 3 4 5 6 7 8 9 10 11 12 13 14 15 16 17 18 19 20 21 22 23 24 25 26 27" at bounding box center [543, 309] width 344 height 37
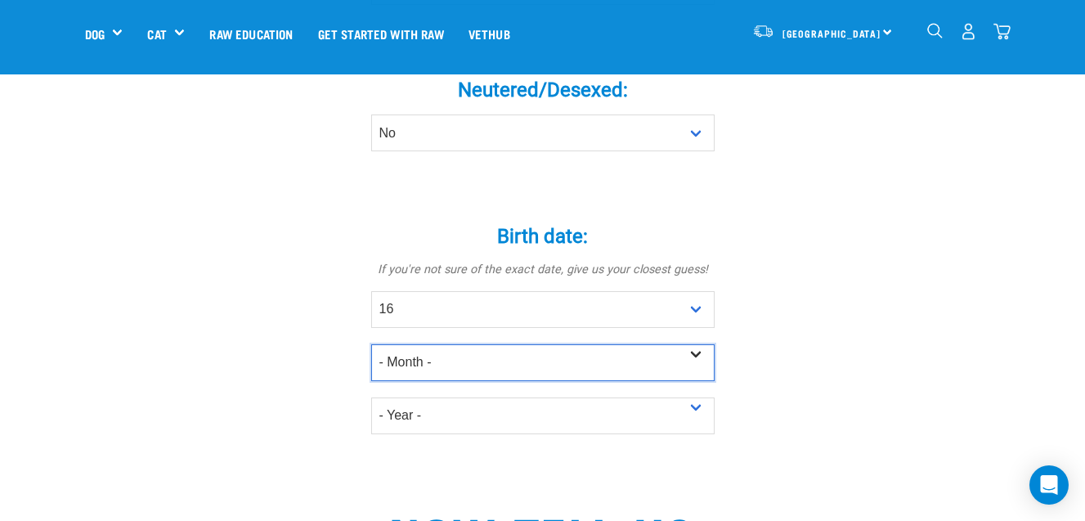
click at [699, 344] on select "- Month - January February March April May June July August September October N…" at bounding box center [543, 362] width 344 height 37
select select "March"
click at [371, 344] on select "- Month - January February March April May June July August September October N…" at bounding box center [543, 362] width 344 height 37
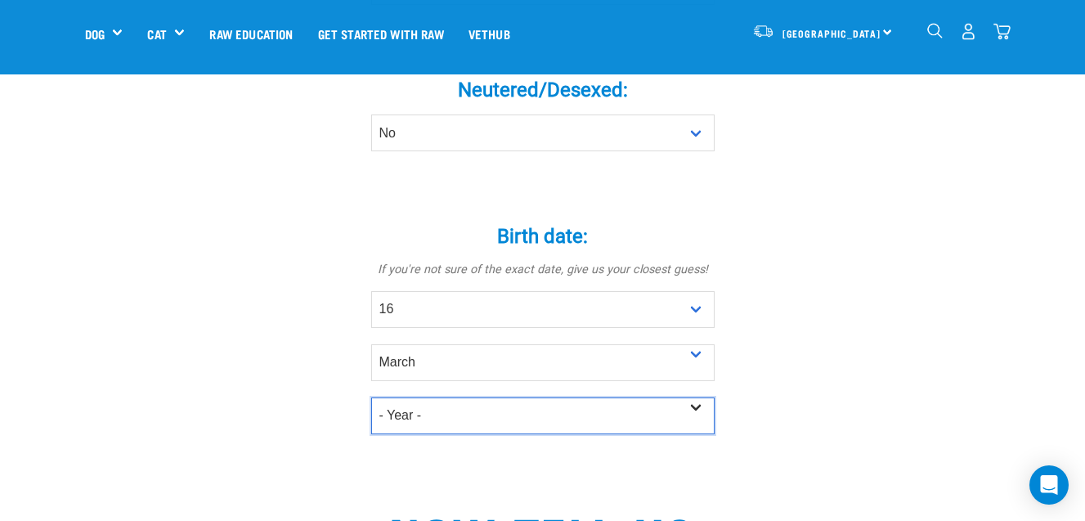
click at [698, 398] on select "- Year - 2025 2024 2023 2022 2021 2020 2019 2018 2017 2016 2015 2014 2013 2012" at bounding box center [543, 416] width 344 height 37
select select "2025"
click at [371, 398] on select "- Year - 2025 2024 2023 2022 2021 2020 2019 2018 2017 2016 2015 2014 2013 2012" at bounding box center [543, 416] width 344 height 37
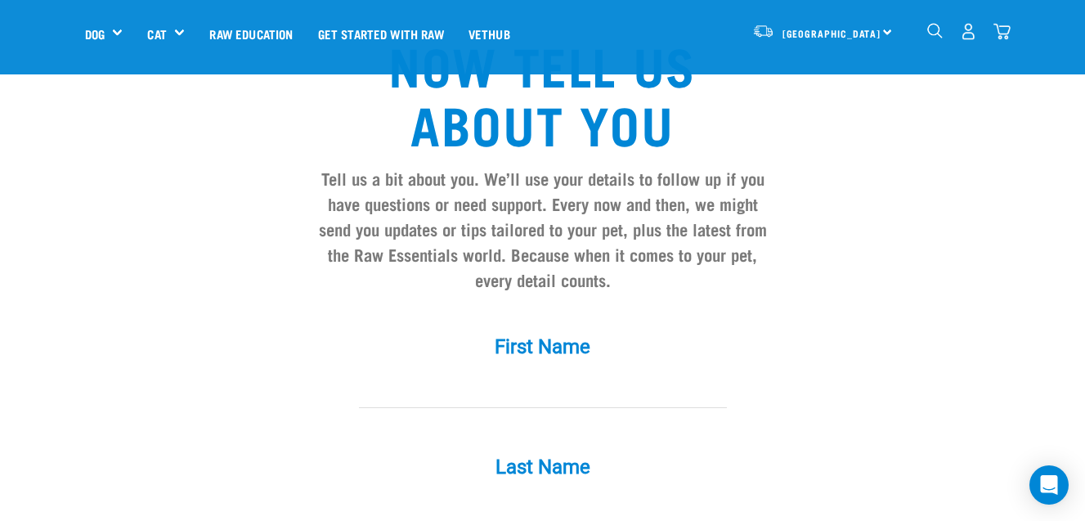
scroll to position [1342, 0]
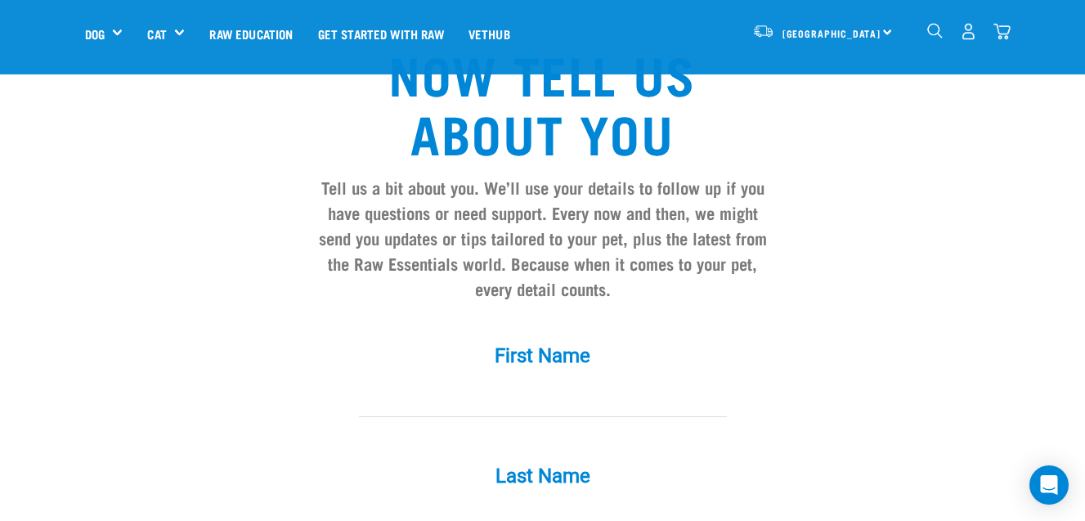
click at [589, 380] on input "First Name *" at bounding box center [543, 398] width 368 height 37
type input "Jenny"
type input "Moxham"
type input "jenhicks75@hotmail.co.uk"
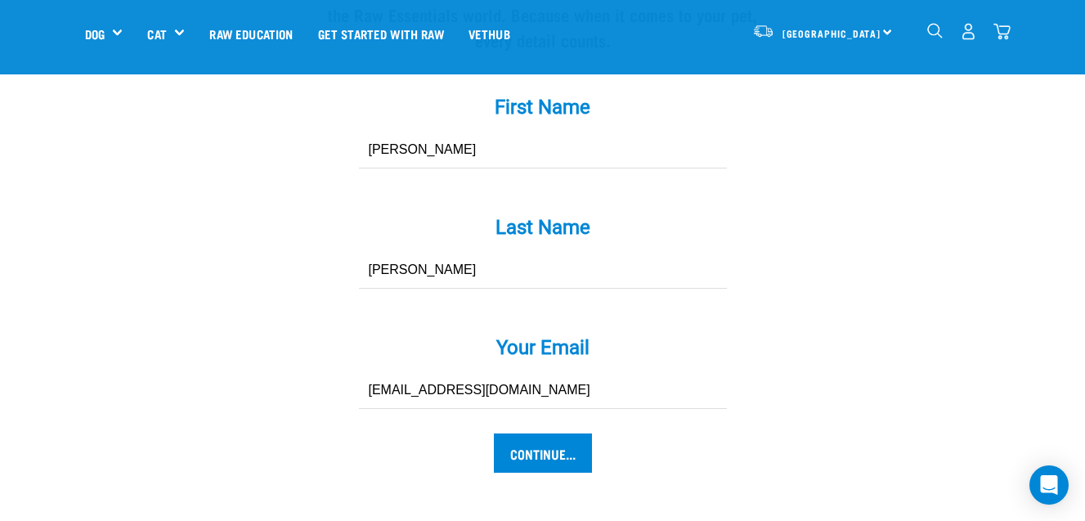
scroll to position [1596, 0]
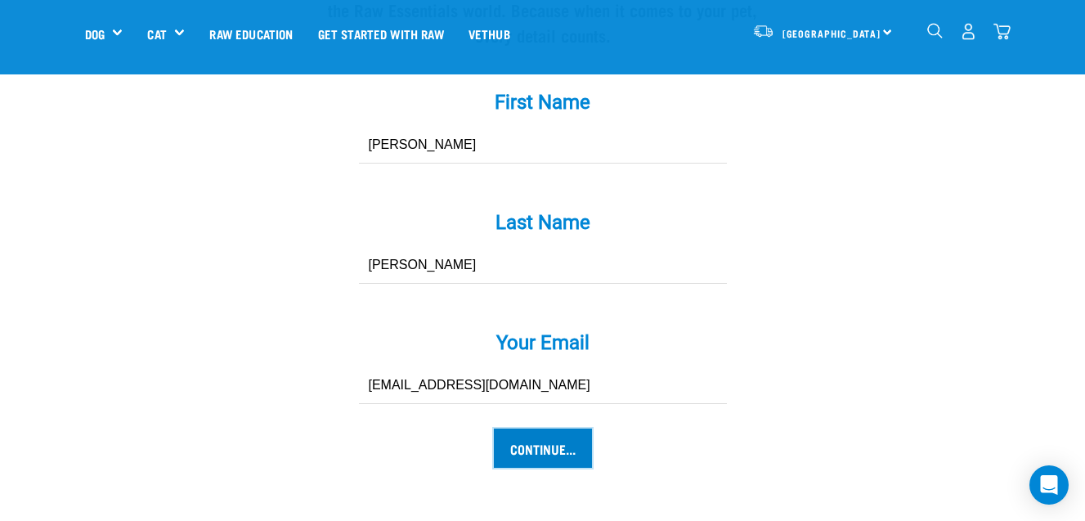
click at [556, 429] on input "Continue..." at bounding box center [543, 448] width 98 height 39
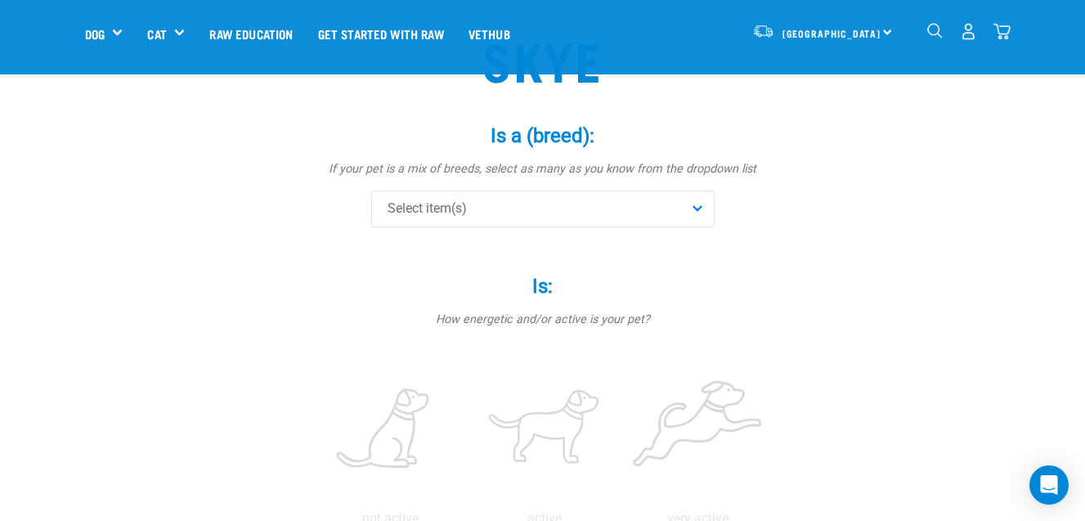
scroll to position [136, 0]
click at [700, 207] on div "Select item(s)" at bounding box center [543, 208] width 344 height 37
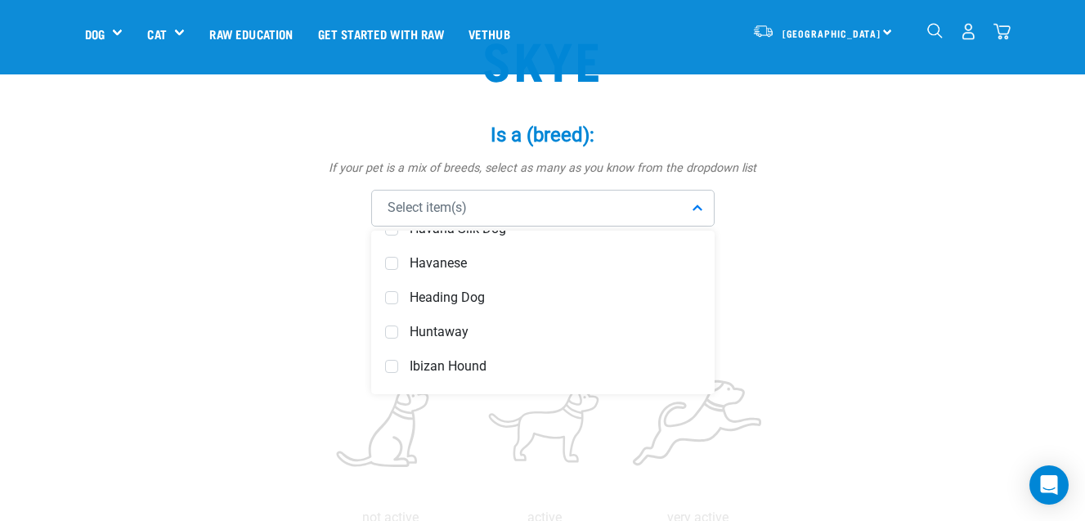
scroll to position [3421, 0]
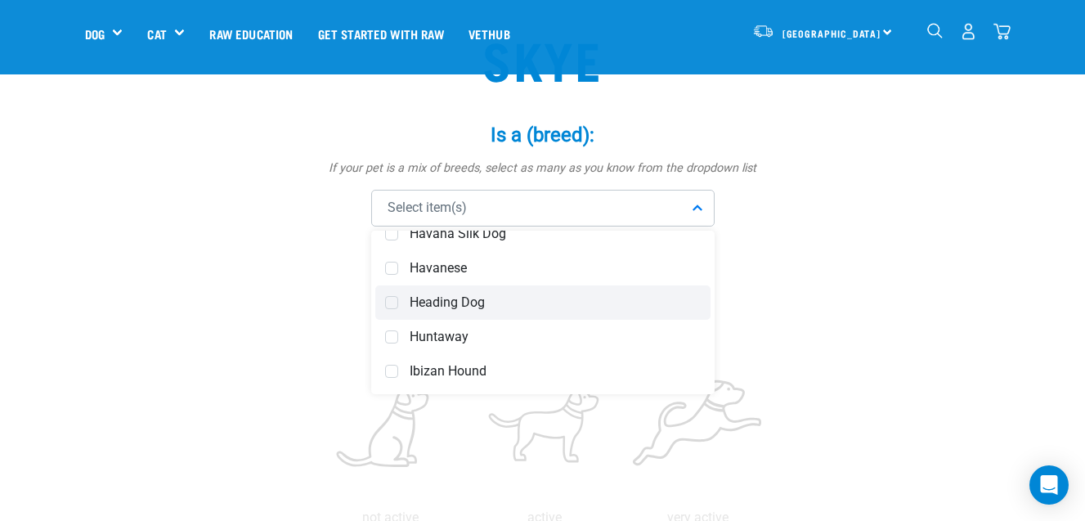
click at [395, 300] on span at bounding box center [391, 302] width 13 height 13
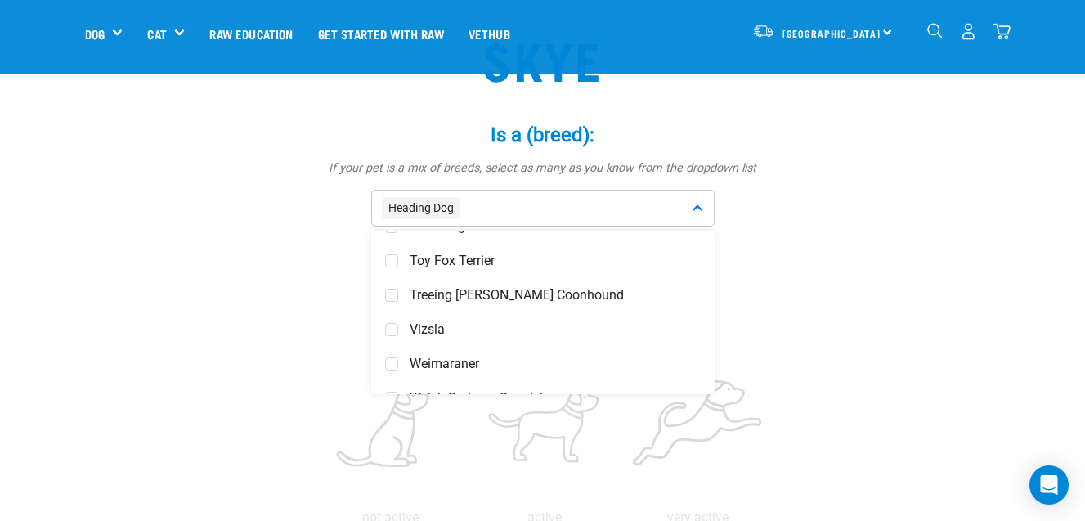
scroll to position [6556, 0]
click at [394, 324] on span at bounding box center [391, 328] width 13 height 13
click at [763, 314] on p "How energetic and/or active is your pet?" at bounding box center [543, 319] width 491 height 18
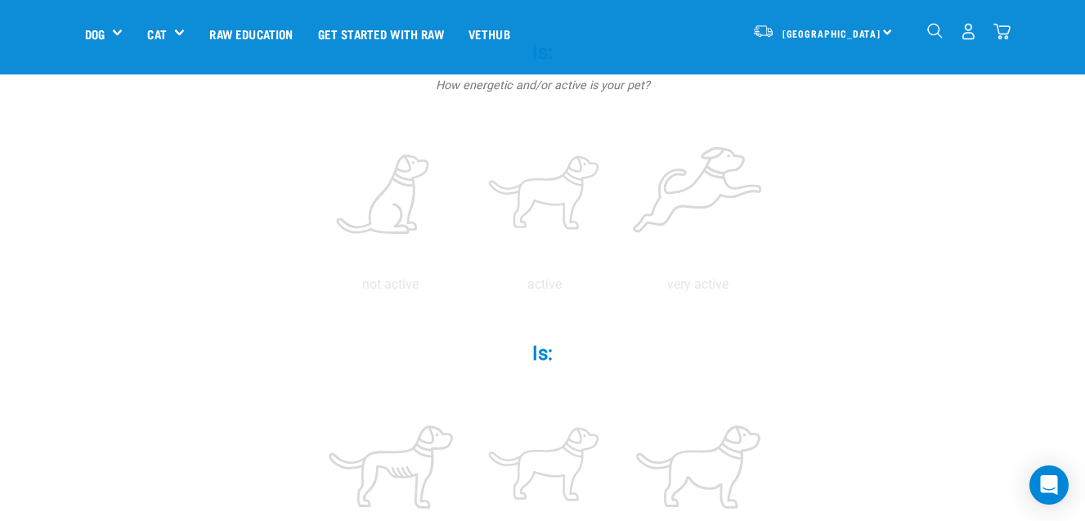
scroll to position [353, 0]
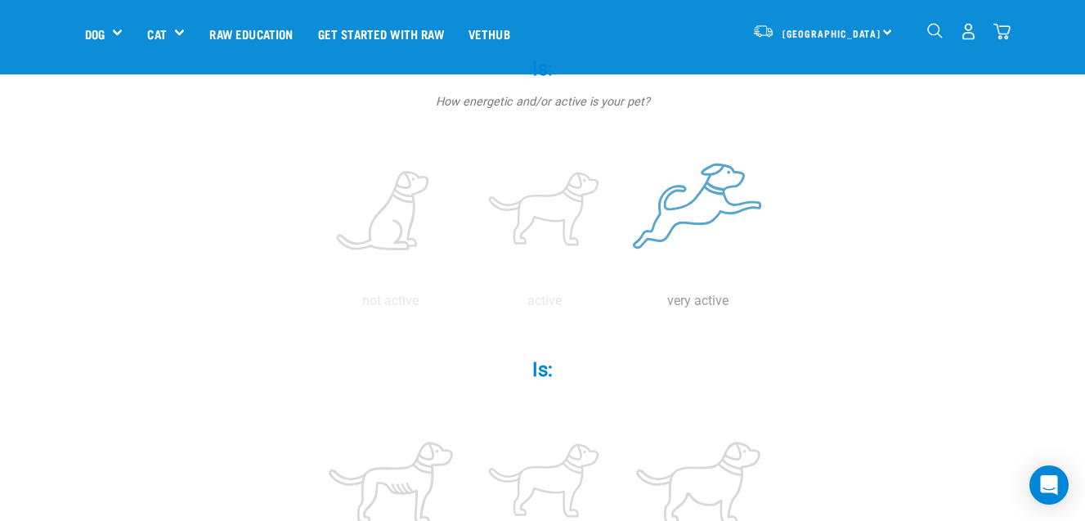
click at [703, 200] on label at bounding box center [698, 211] width 147 height 139
click at [622, 305] on input "radio" at bounding box center [622, 305] width 0 height 0
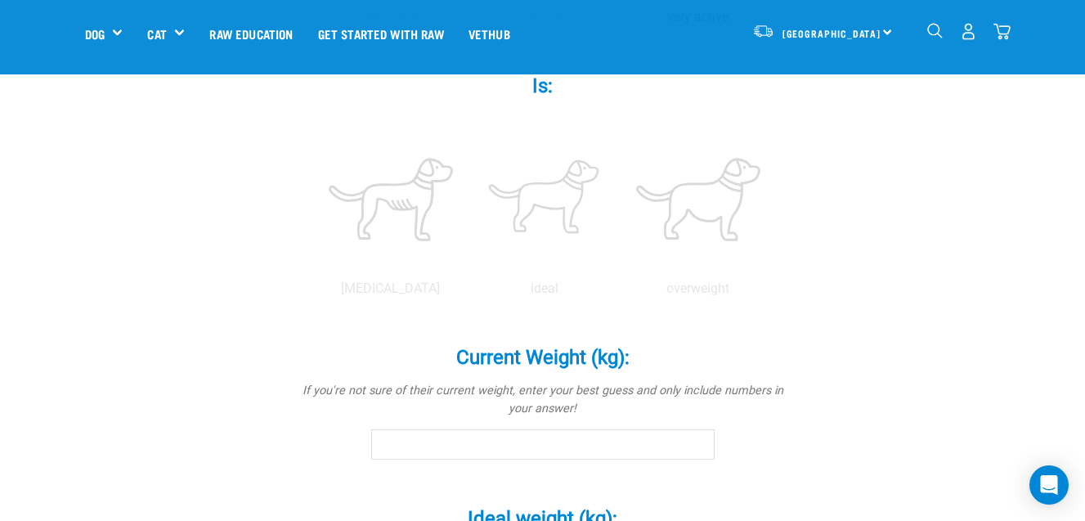
scroll to position [640, 0]
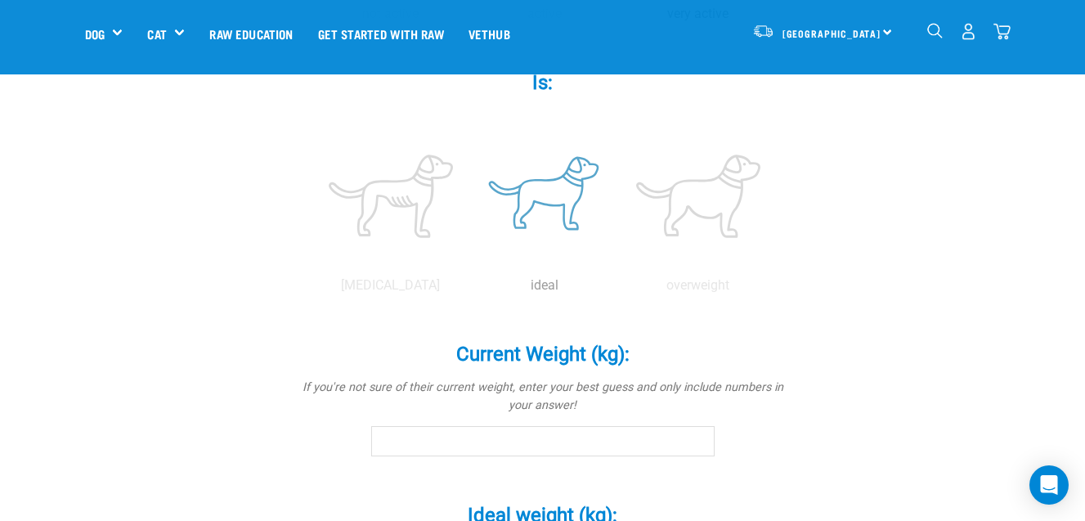
click at [565, 194] on label at bounding box center [544, 196] width 147 height 139
click at [468, 290] on input "radio" at bounding box center [468, 290] width 0 height 0
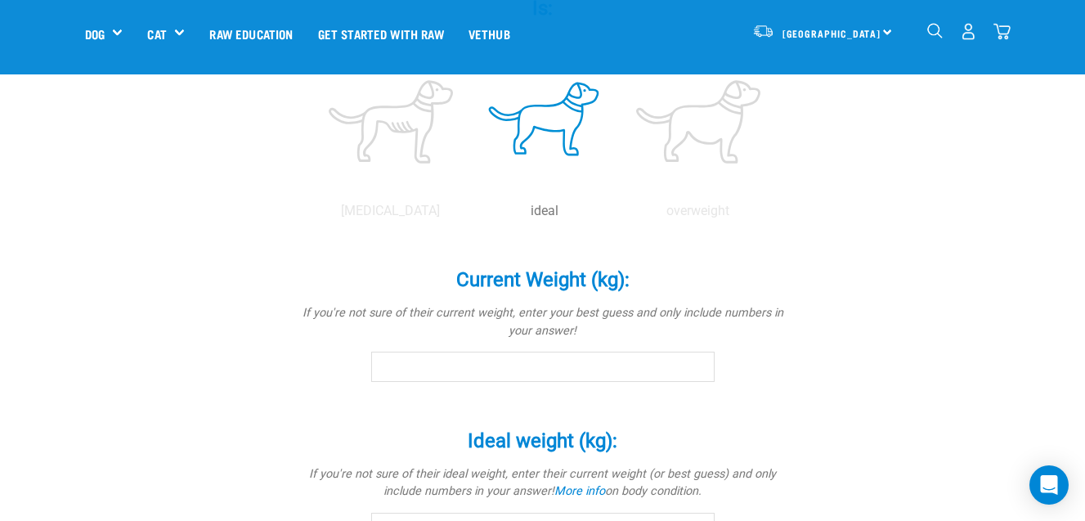
scroll to position [726, 0]
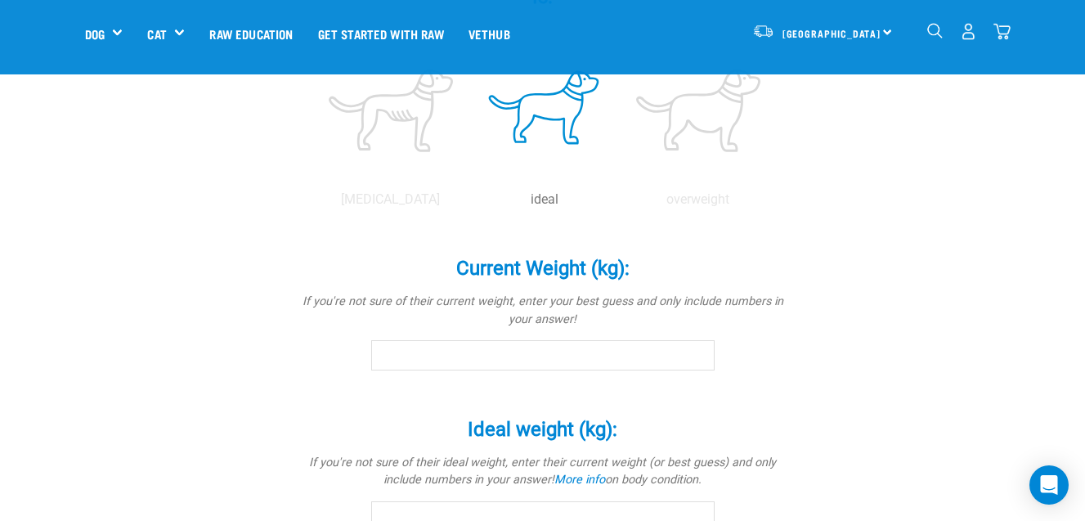
click at [507, 351] on input "Current Weight (kg): *" at bounding box center [543, 354] width 344 height 29
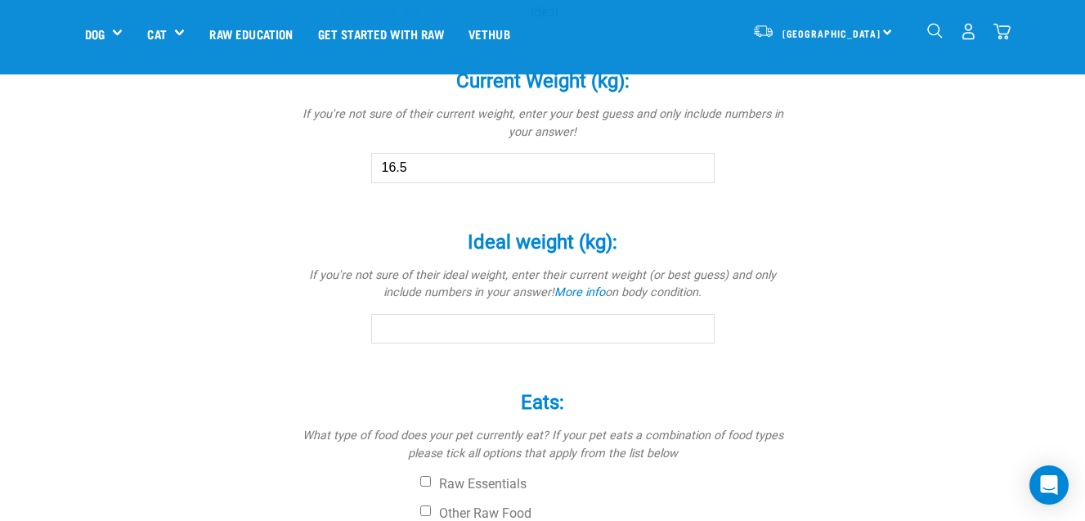
scroll to position [959, 0]
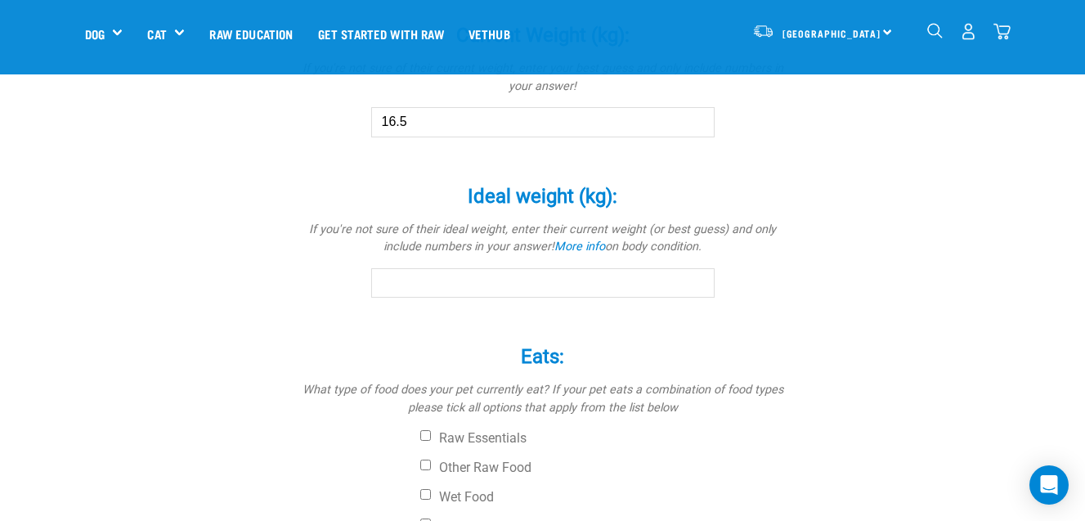
type input "16.5"
click at [579, 288] on input "Ideal weight (kg): *" at bounding box center [543, 282] width 344 height 29
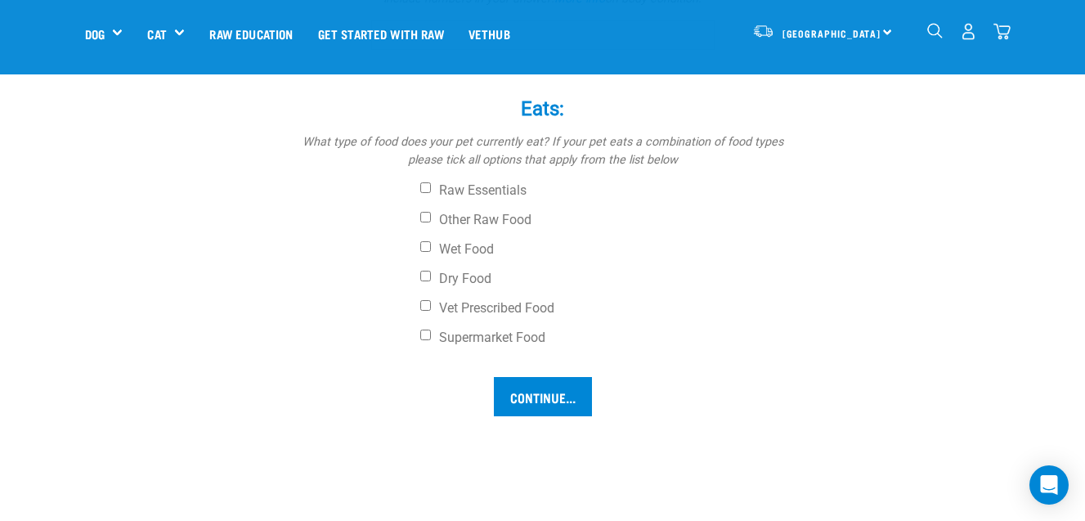
scroll to position [1208, 0]
type input "16.5"
click at [428, 277] on input "Dry Food" at bounding box center [425, 274] width 11 height 11
checkbox input "true"
click at [420, 218] on input "Other Raw Food" at bounding box center [425, 215] width 11 height 11
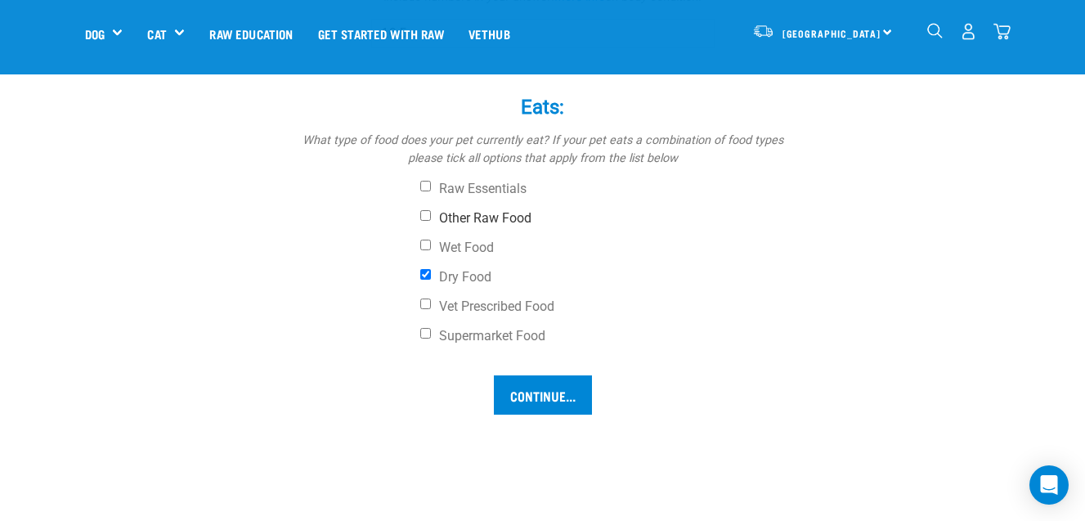
checkbox input "true"
click at [544, 393] on input "Continue..." at bounding box center [543, 394] width 98 height 39
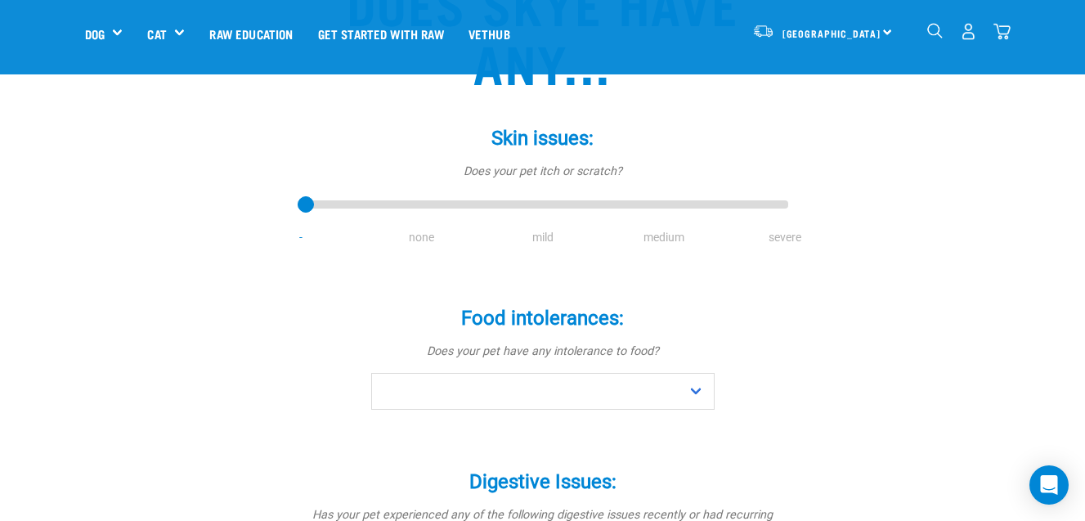
scroll to position [195, 0]
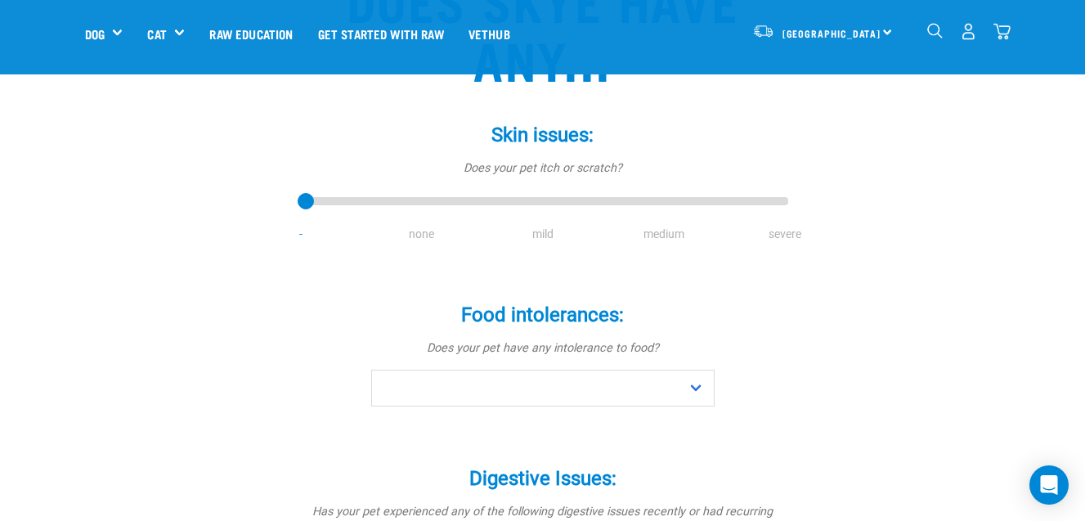
click at [424, 232] on li "none" at bounding box center [422, 234] width 121 height 17
drag, startPoint x: 306, startPoint y: 204, endPoint x: 430, endPoint y: 210, distance: 124.5
type input "1"
click at [430, 210] on input "range" at bounding box center [543, 202] width 491 height 23
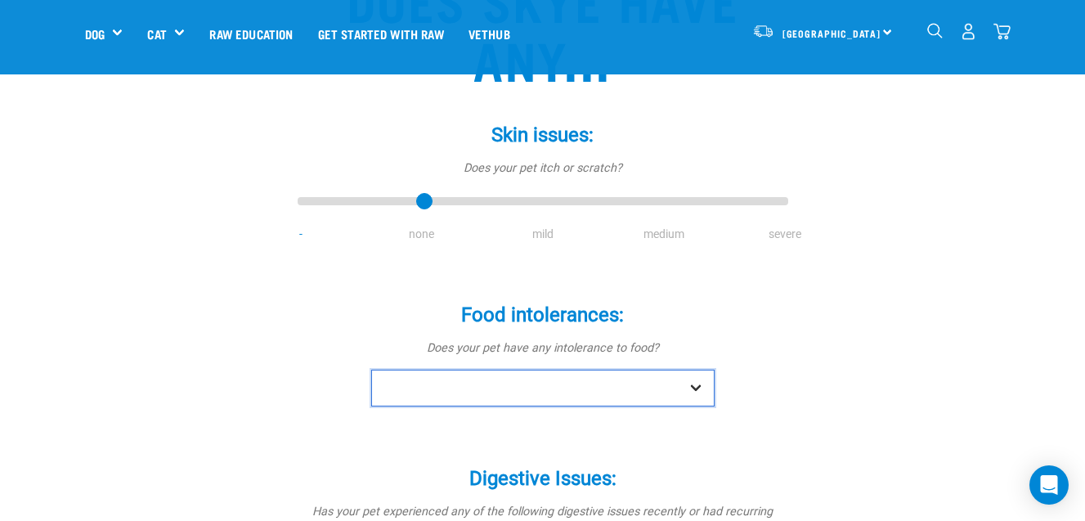
click at [699, 384] on select "No Yes" at bounding box center [543, 388] width 344 height 37
select select "no"
click at [371, 370] on select "No Yes" at bounding box center [543, 388] width 344 height 37
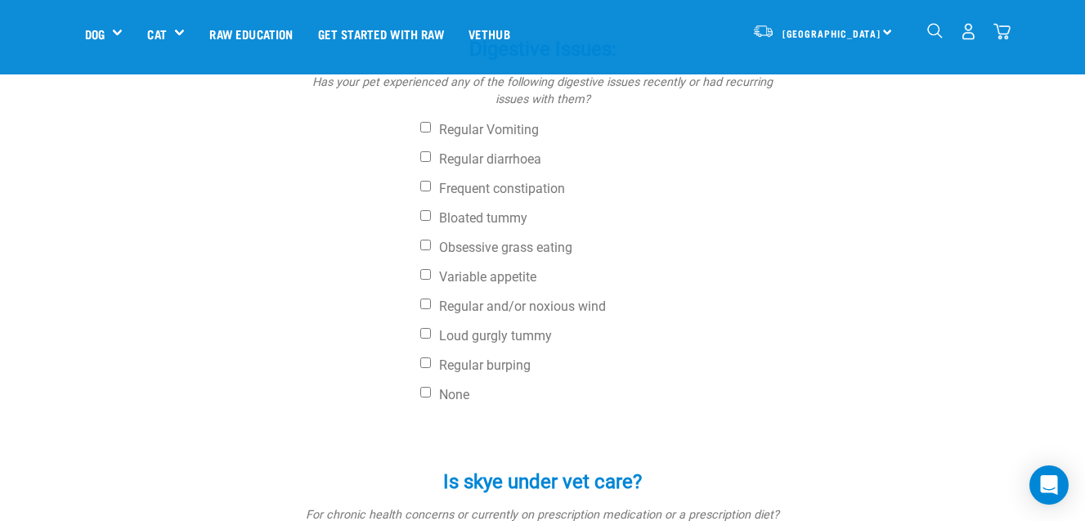
scroll to position [636, 0]
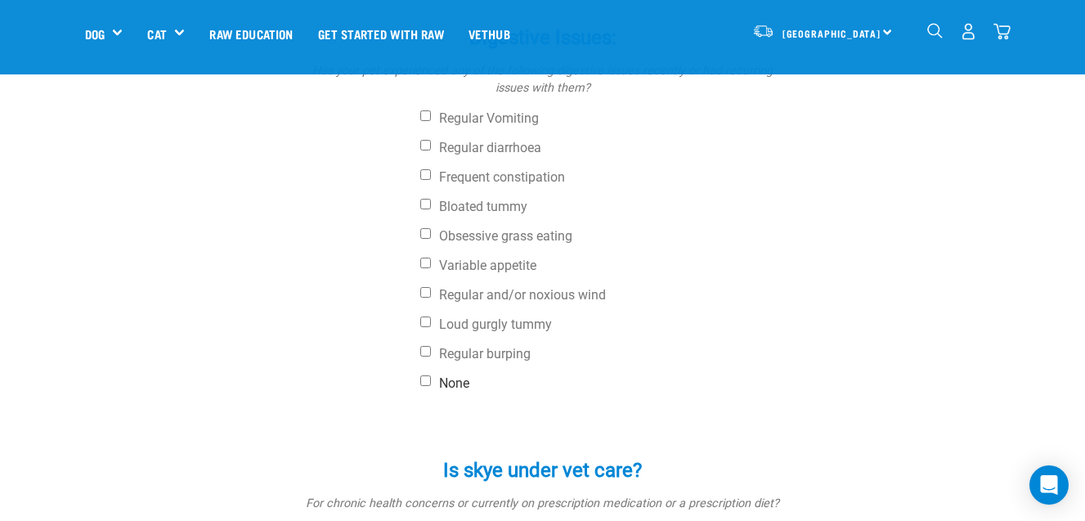
click at [426, 380] on input "None" at bounding box center [425, 380] width 11 height 11
checkbox input "true"
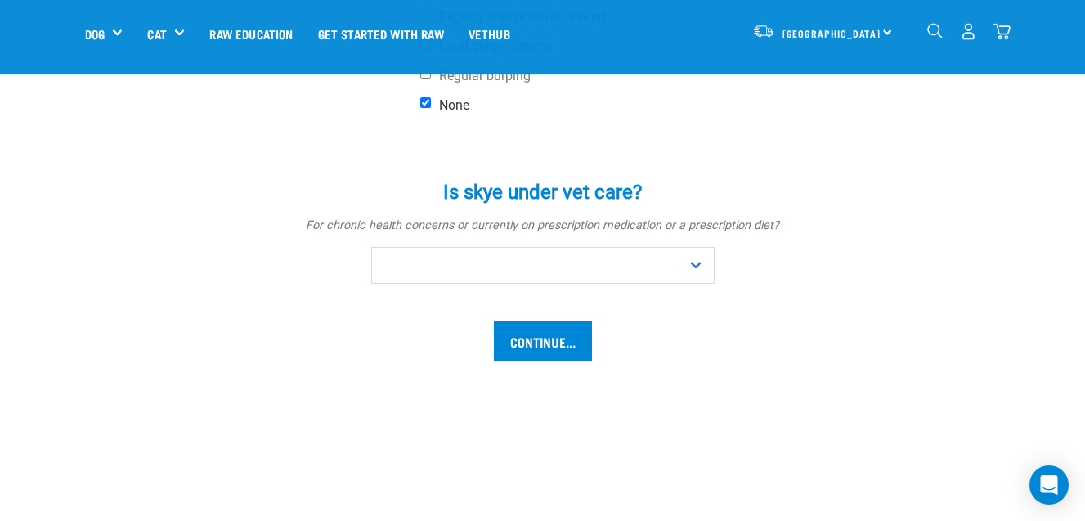
scroll to position [914, 0]
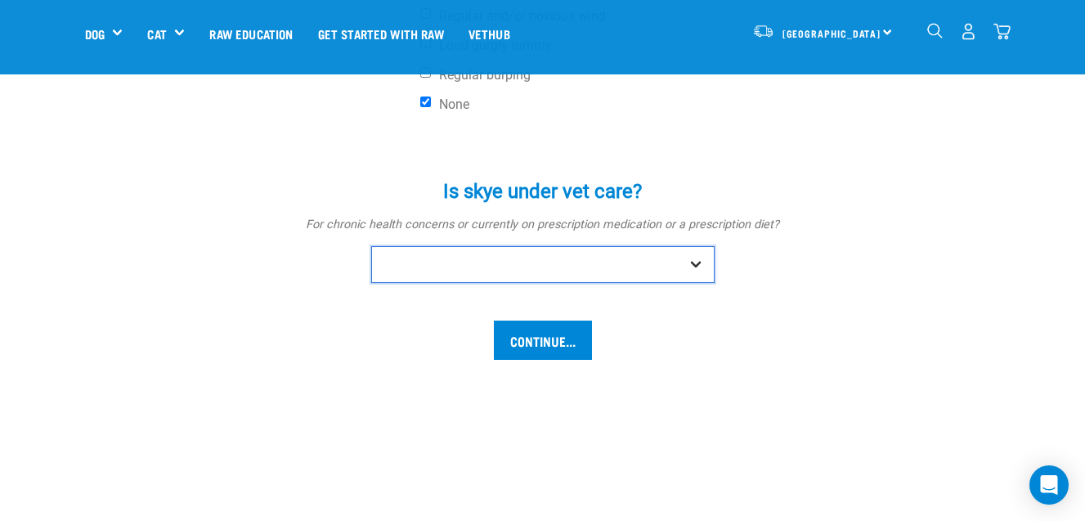
click at [696, 268] on select "No Yes" at bounding box center [543, 264] width 344 height 37
select select "no"
click at [371, 246] on select "No Yes" at bounding box center [543, 264] width 344 height 37
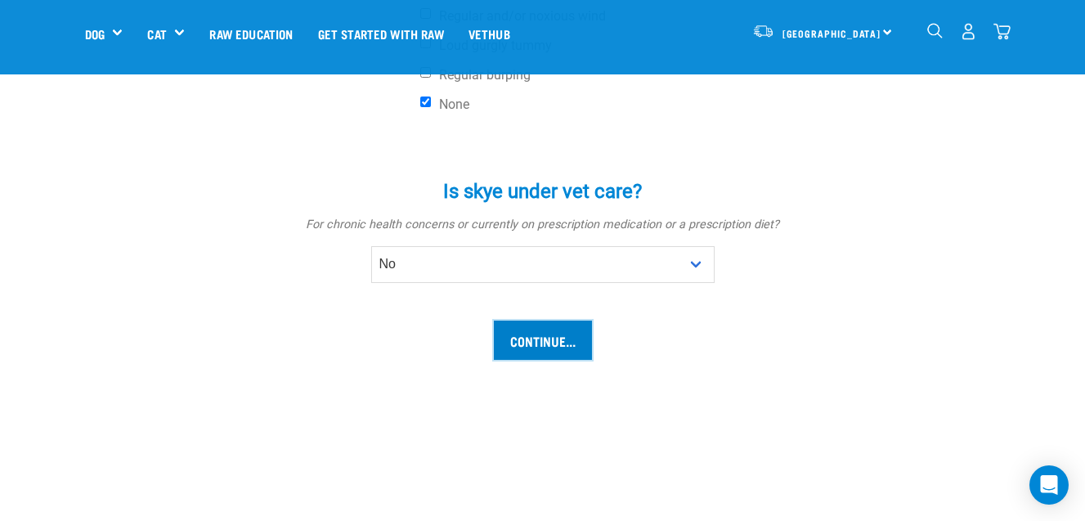
click at [541, 339] on input "Continue..." at bounding box center [543, 340] width 98 height 39
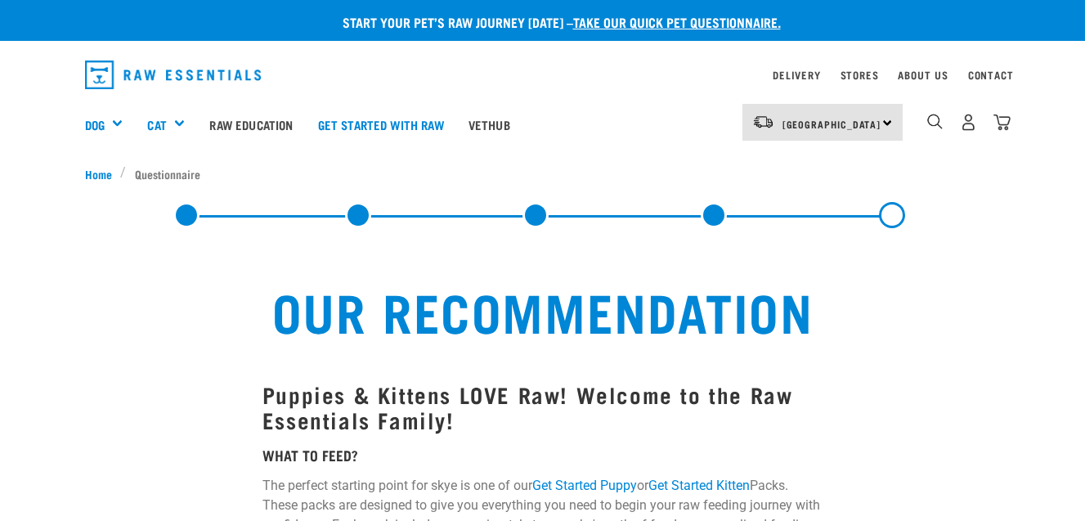
select select "19645"
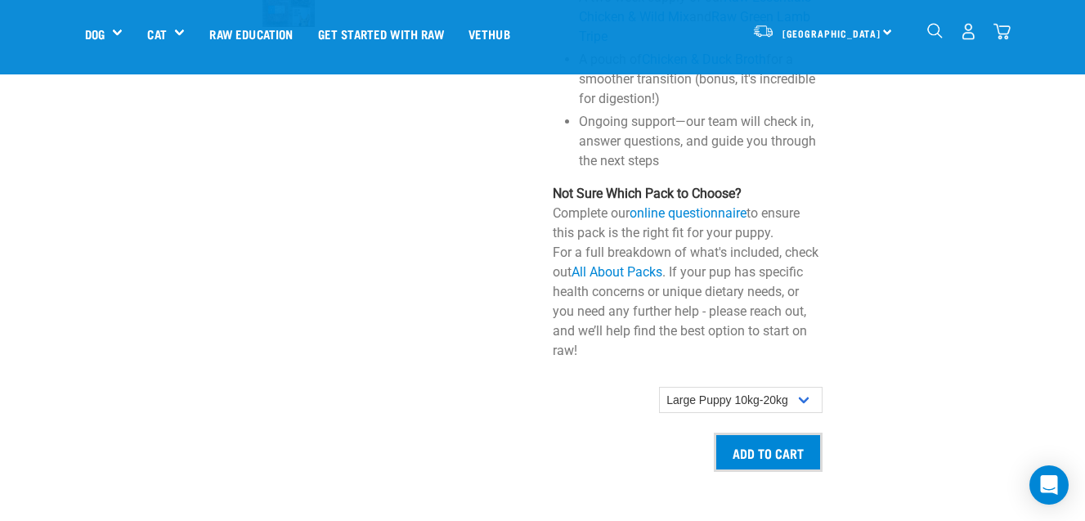
scroll to position [1412, 0]
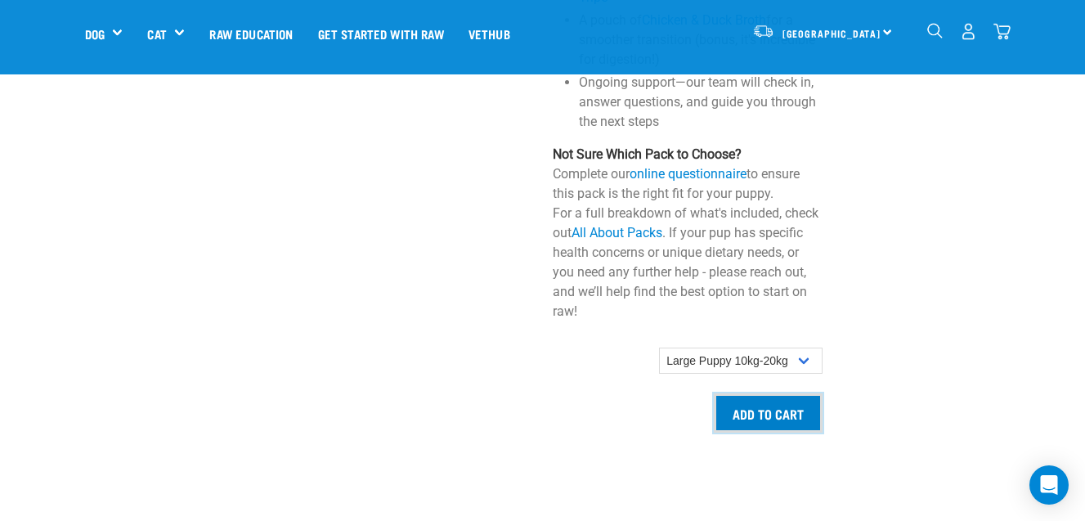
click at [770, 410] on input "Add to cart" at bounding box center [768, 412] width 109 height 39
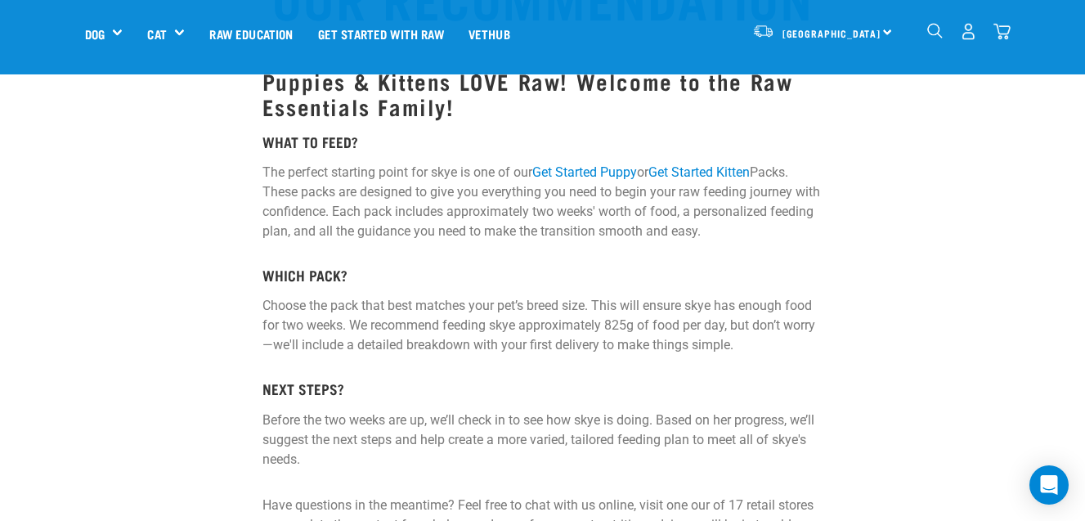
scroll to position [198, 0]
click at [613, 170] on link "Get Started Puppy" at bounding box center [584, 172] width 105 height 16
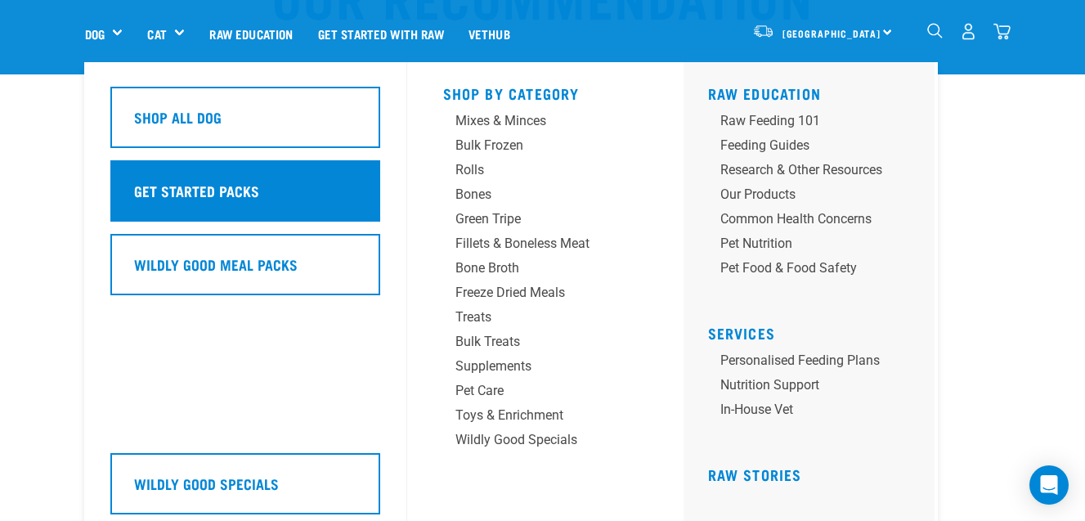
click at [192, 189] on h5 "Get Started Packs" at bounding box center [196, 190] width 125 height 21
